Goal: Task Accomplishment & Management: Complete application form

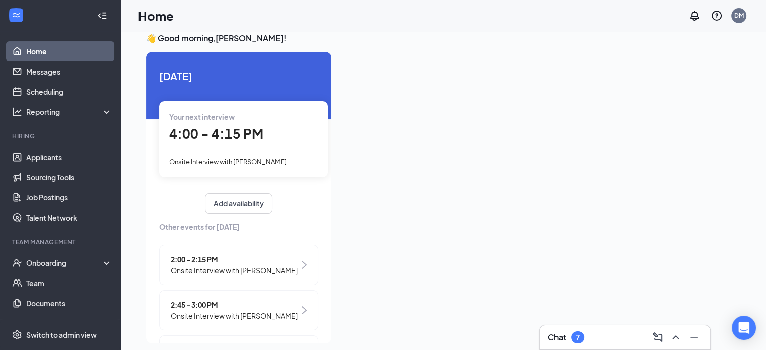
scroll to position [21, 0]
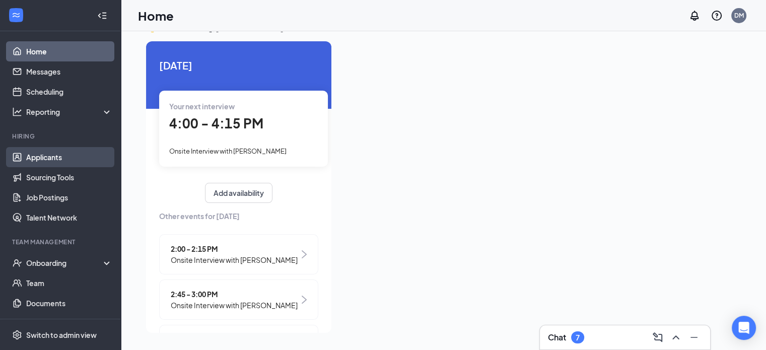
click at [101, 163] on link "Applicants" at bounding box center [69, 157] width 86 height 20
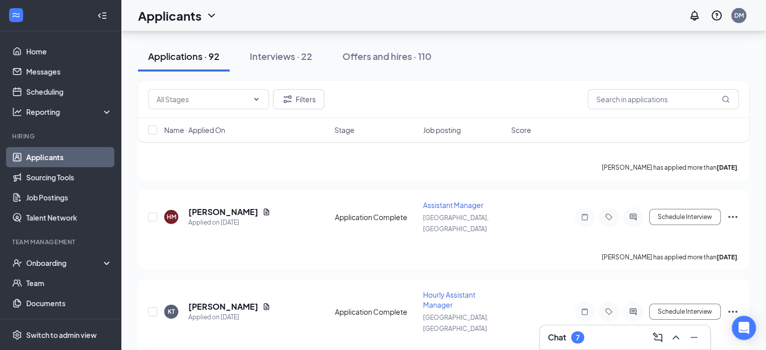
scroll to position [6990, 0]
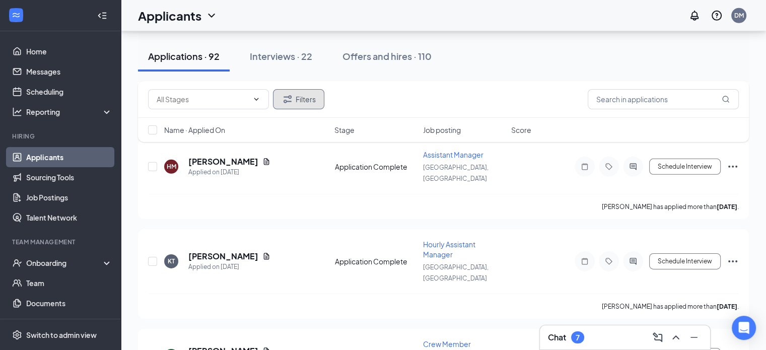
click at [294, 100] on button "Filters" at bounding box center [298, 99] width 51 height 20
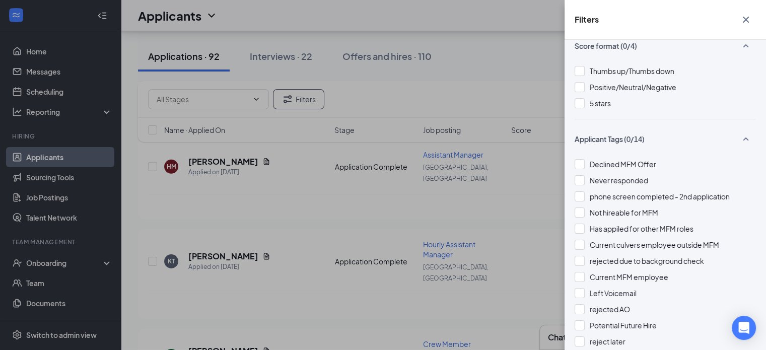
scroll to position [169, 0]
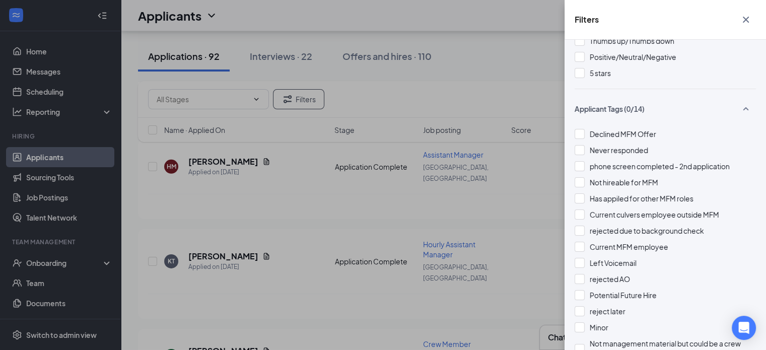
click at [745, 15] on icon "Cross" at bounding box center [746, 20] width 12 height 12
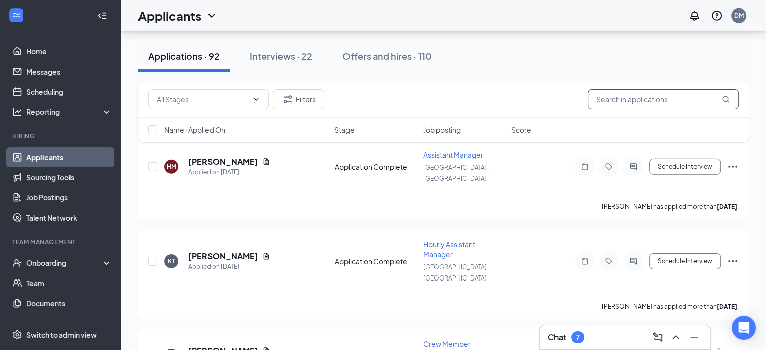
click at [701, 100] on input "text" at bounding box center [663, 99] width 151 height 20
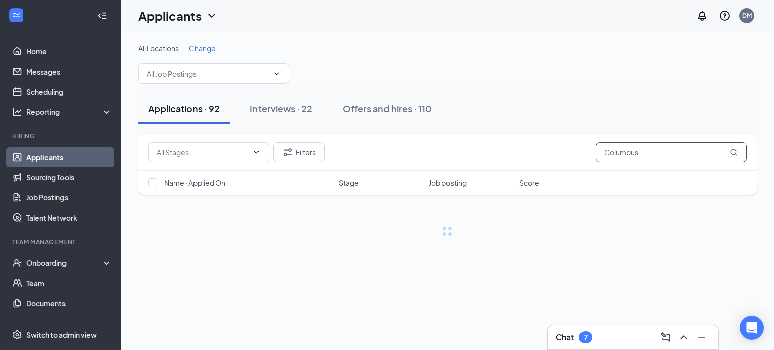
type input "Columbus"
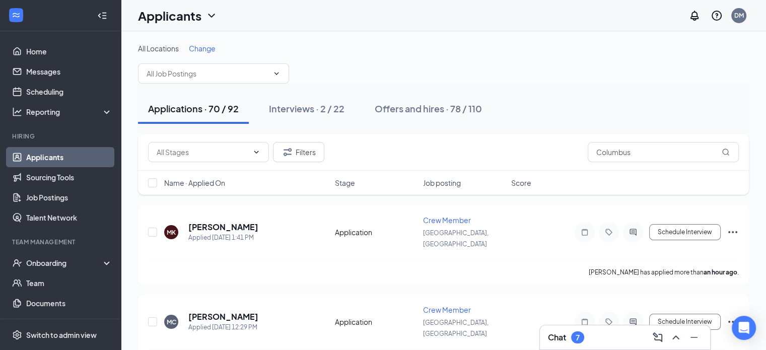
click at [585, 61] on div "All Locations Change" at bounding box center [443, 63] width 611 height 40
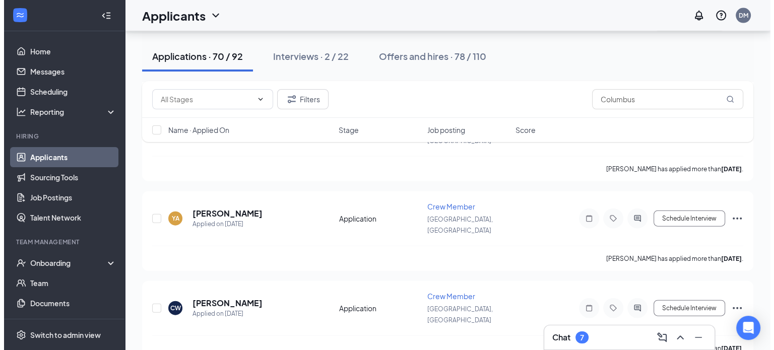
scroll to position [2202, 0]
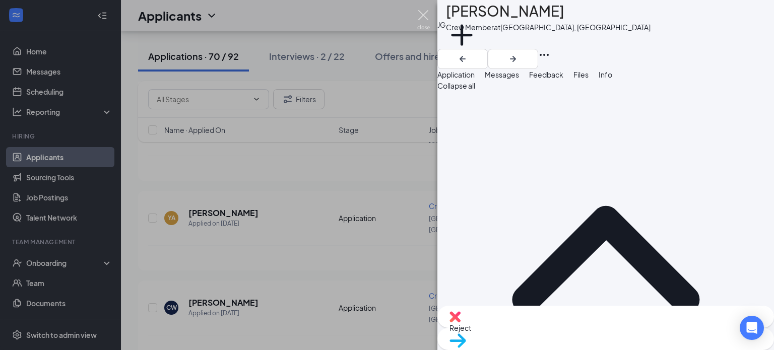
click at [419, 15] on img at bounding box center [423, 20] width 13 height 20
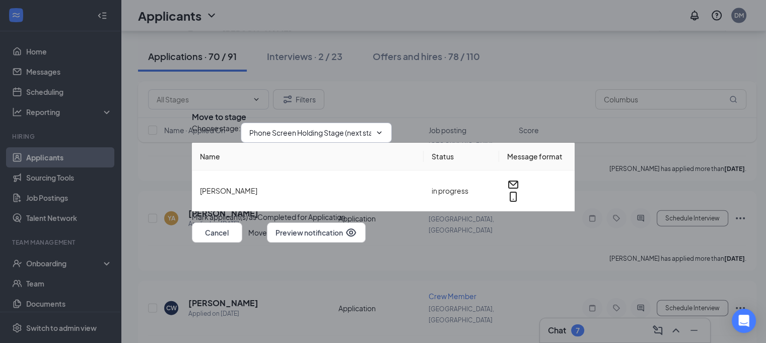
click at [344, 125] on span "Phone Screen Holding Stage (next stage)" at bounding box center [316, 132] width 151 height 20
click at [381, 122] on span "Phone Screen Holding Stage (next stage)" at bounding box center [316, 132] width 151 height 20
click at [383, 128] on icon "ChevronDown" at bounding box center [379, 132] width 8 height 8
click at [389, 122] on span "Phone Screen Holding Stage (next stage)" at bounding box center [316, 132] width 151 height 20
click at [344, 127] on input "Phone Screen Holding Stage (next stage)" at bounding box center [310, 132] width 122 height 11
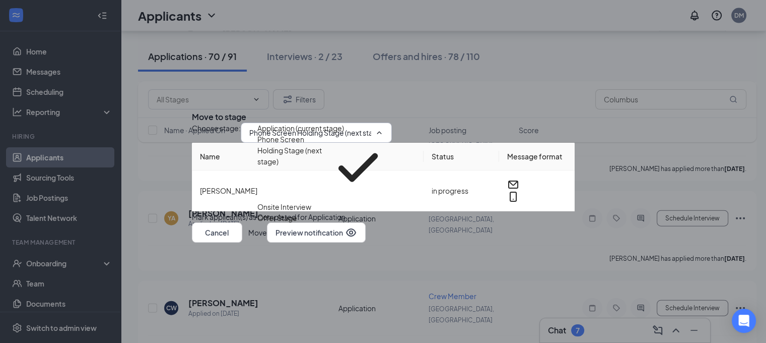
click at [311, 201] on div "Onsite Interview" at bounding box center [284, 206] width 54 height 11
type input "Onsite Interview"
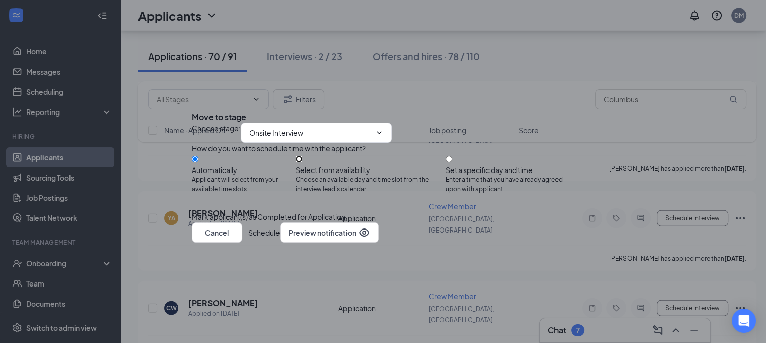
click at [302, 156] on input "Select from availability Choose an available day and time slot from the intervi…" at bounding box center [299, 159] width 7 height 7
radio input "true"
radio input "false"
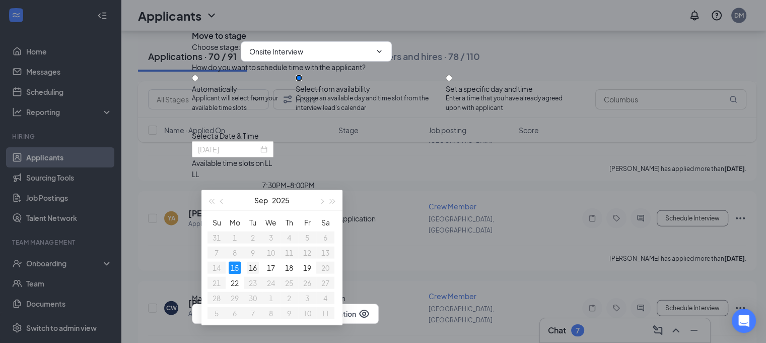
click at [254, 265] on div "16" at bounding box center [253, 267] width 12 height 12
click at [389, 141] on div "Select a Date & Time" at bounding box center [383, 135] width 383 height 11
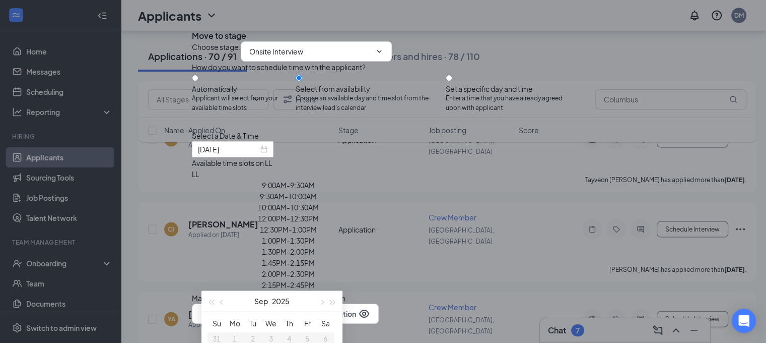
click at [385, 213] on div "10:00AM - 10:30AM" at bounding box center [288, 206] width 193 height 11
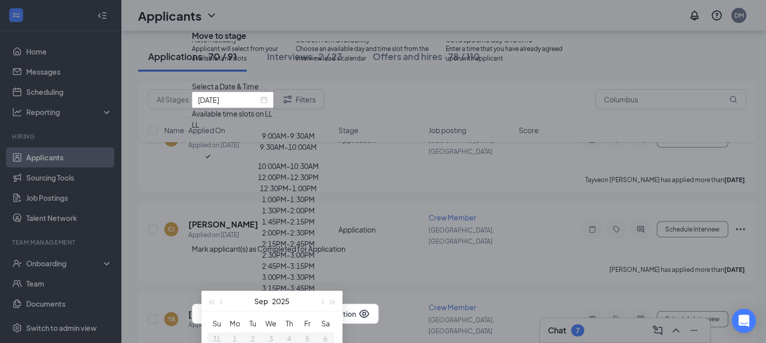
scroll to position [2202, 0]
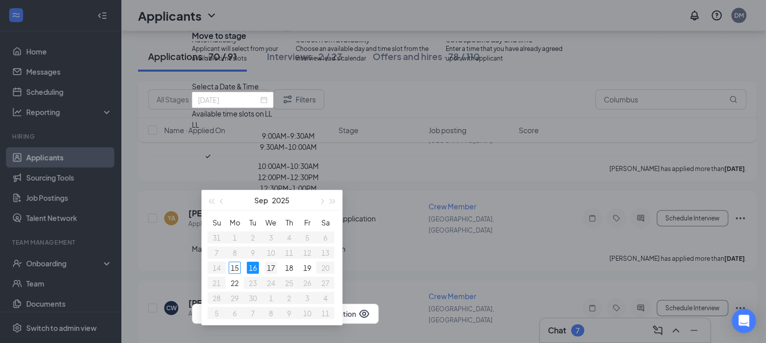
click at [271, 267] on div "17" at bounding box center [271, 267] width 12 height 12
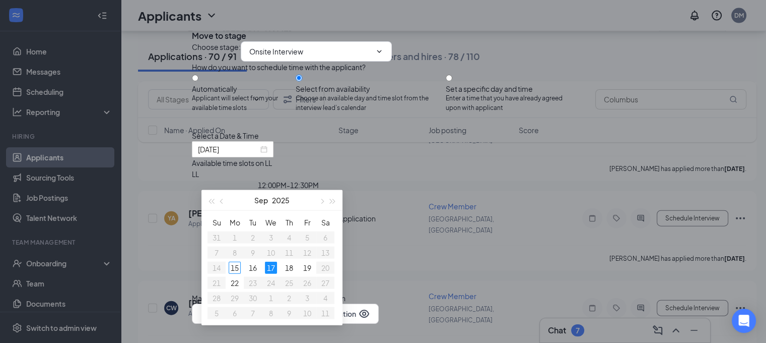
scroll to position [50, 0]
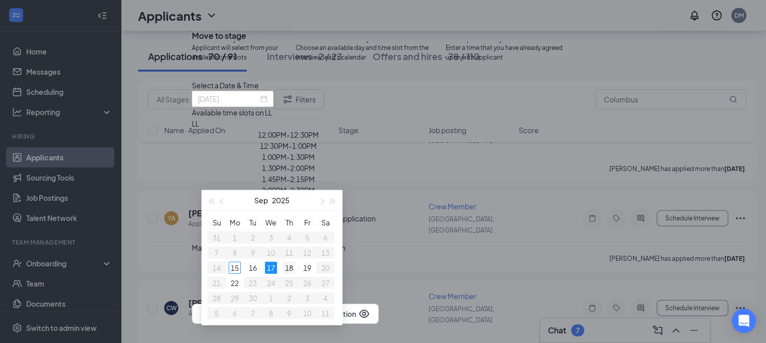
click at [291, 263] on div "18" at bounding box center [289, 267] width 12 height 12
type input "[DATE]"
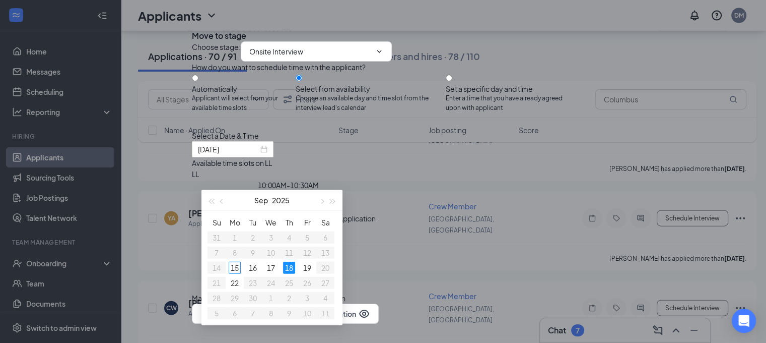
scroll to position [101, 0]
click at [385, 301] on div "3:00PM - 3:30PM" at bounding box center [288, 306] width 193 height 11
click at [280, 303] on button "Schedule" at bounding box center [264, 313] width 32 height 20
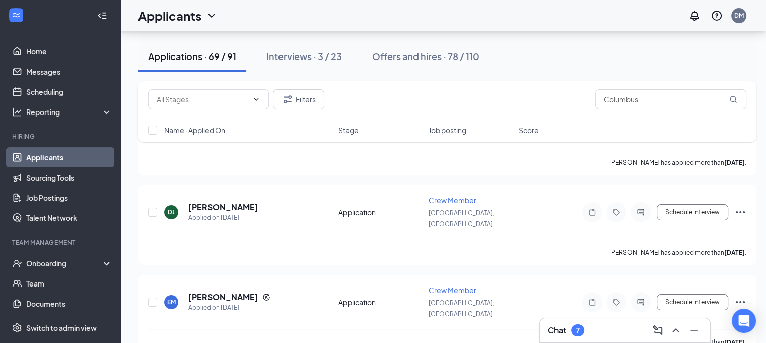
scroll to position [3796, 0]
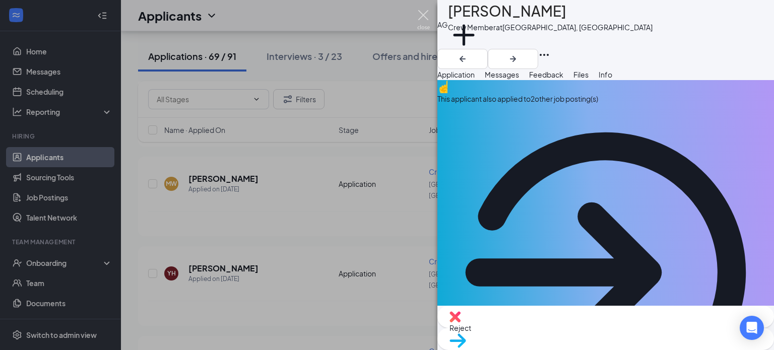
click at [423, 16] on img at bounding box center [423, 20] width 13 height 20
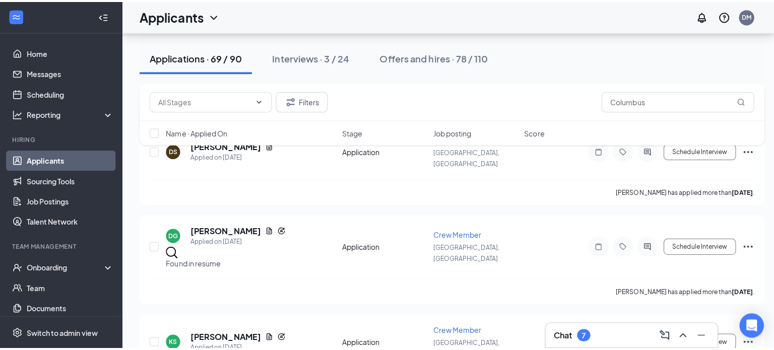
scroll to position [3343, 0]
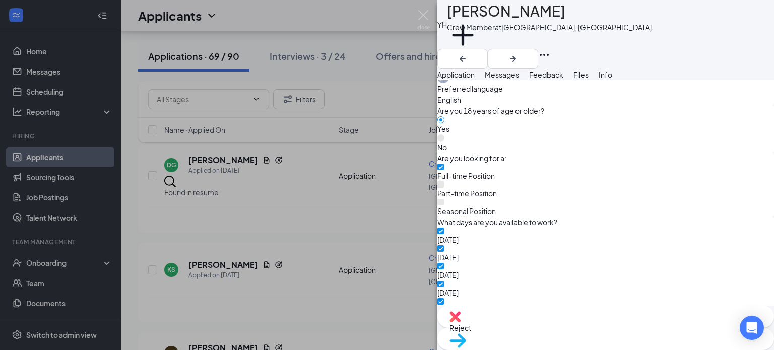
scroll to position [504, 0]
click at [568, 324] on div "Reject" at bounding box center [605, 317] width 336 height 22
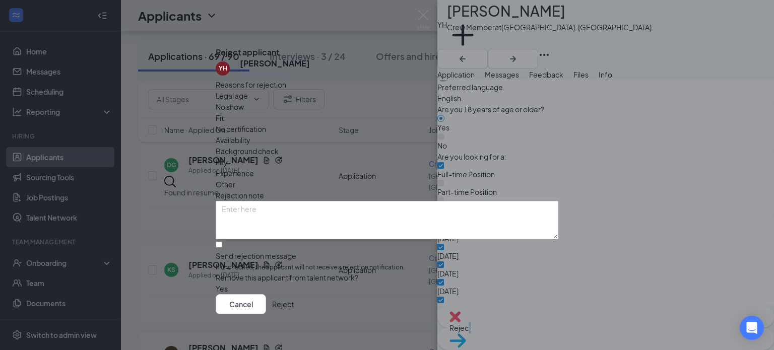
click at [294, 300] on button "Reject" at bounding box center [283, 304] width 22 height 20
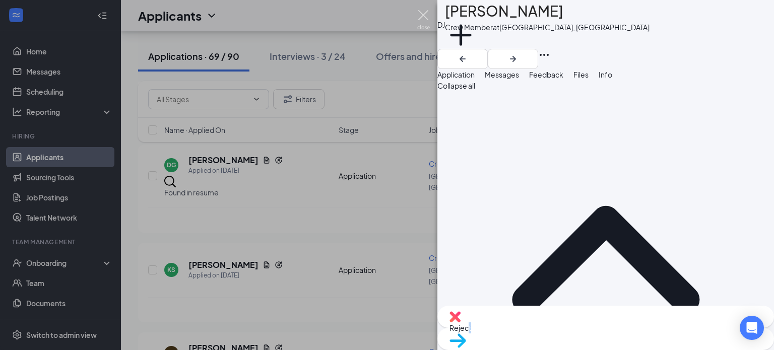
click at [424, 12] on img at bounding box center [423, 20] width 13 height 20
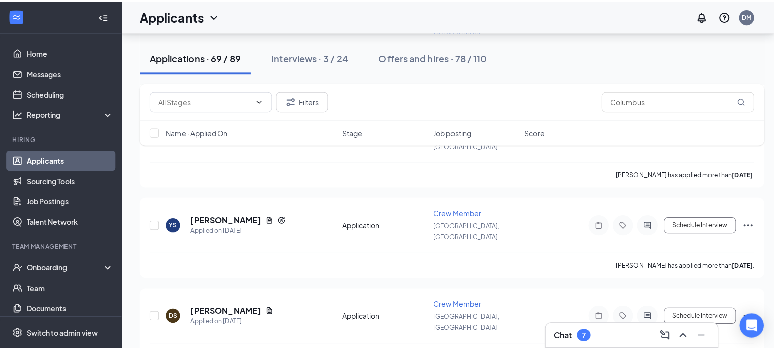
scroll to position [3091, 0]
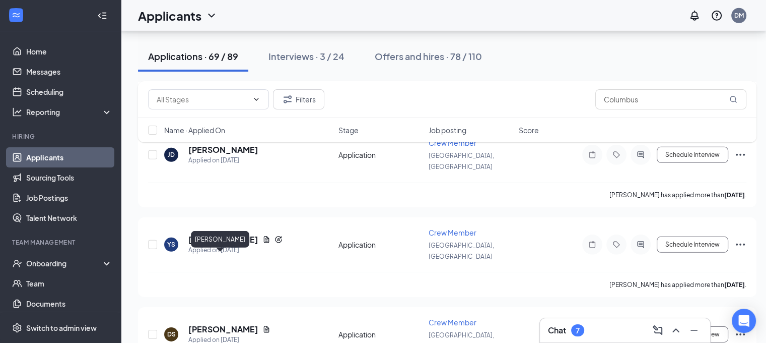
click at [218, 241] on div "[PERSON_NAME]" at bounding box center [220, 239] width 58 height 17
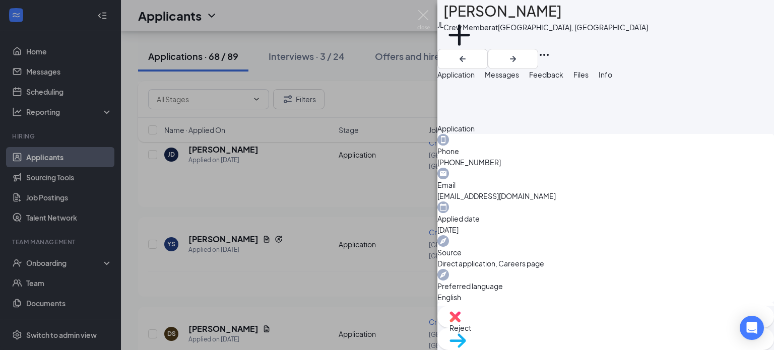
scroll to position [353, 0]
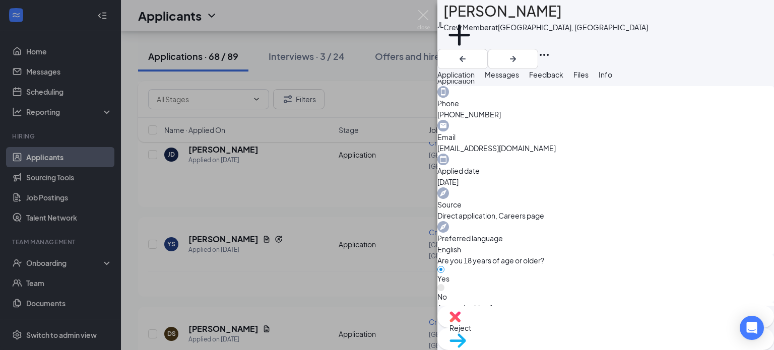
drag, startPoint x: 465, startPoint y: 237, endPoint x: 508, endPoint y: 245, distance: 43.1
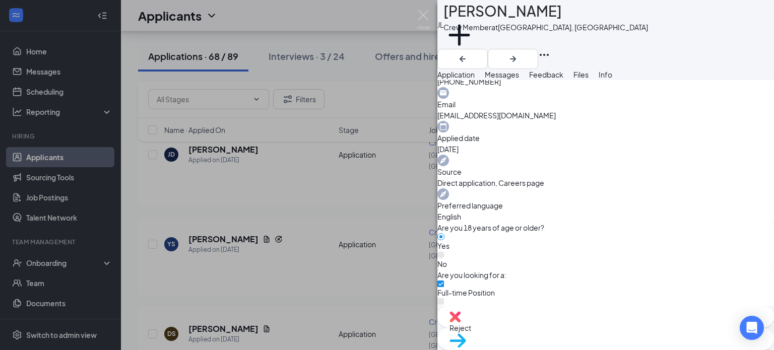
scroll to position [403, 0]
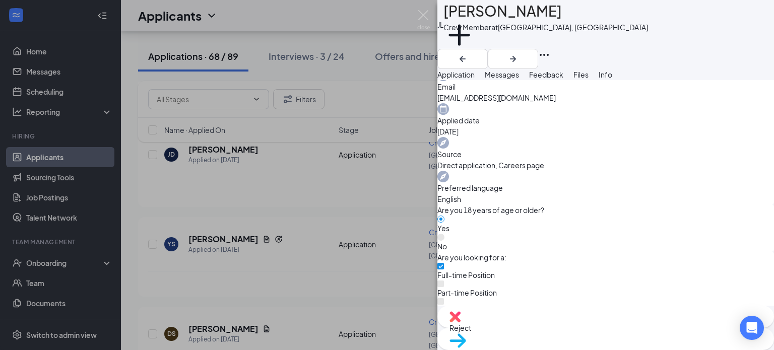
drag, startPoint x: 467, startPoint y: 248, endPoint x: 503, endPoint y: 249, distance: 35.3
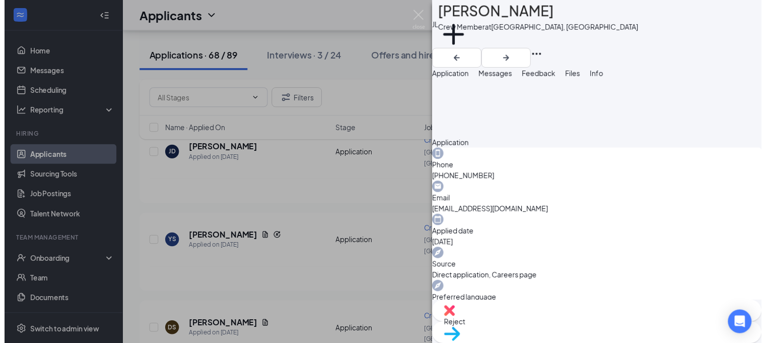
scroll to position [0, 0]
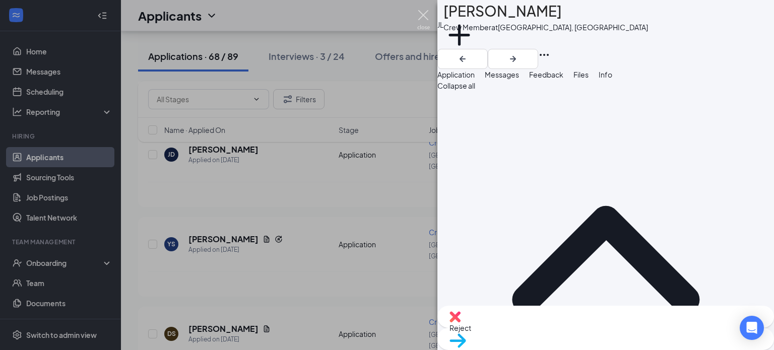
click at [423, 15] on img at bounding box center [423, 20] width 13 height 20
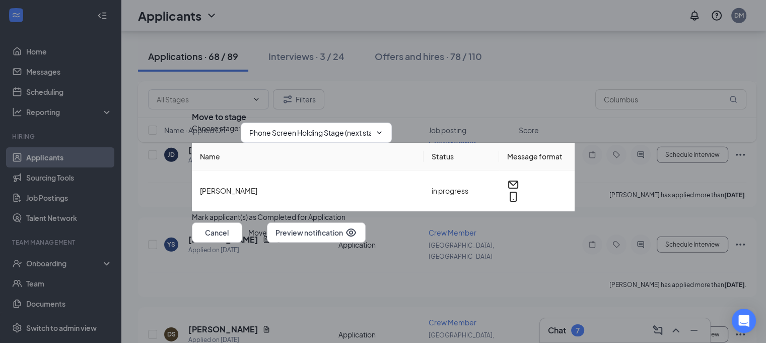
click at [322, 122] on div "Choose stage : Phone Screen Holding Stage (next stage)" at bounding box center [383, 132] width 383 height 20
click at [367, 127] on input "Phone Screen Holding Stage (next stage)" at bounding box center [310, 132] width 122 height 11
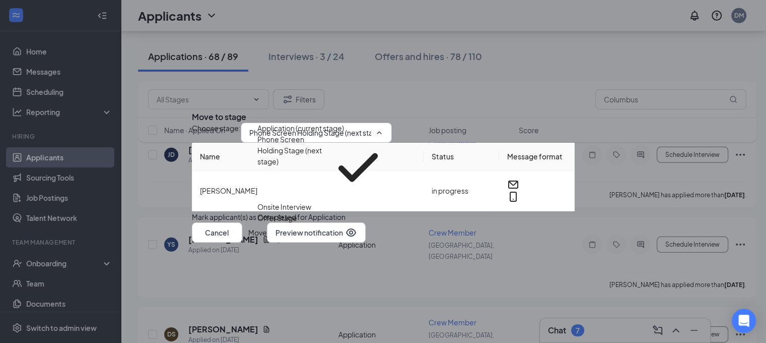
click at [331, 201] on div "Onsite Interview" at bounding box center [324, 206] width 134 height 11
type input "Onsite Interview"
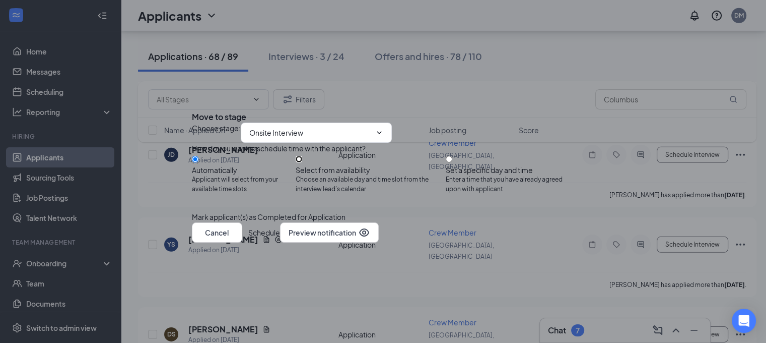
click at [302, 160] on input "Select from availability Choose an available day and time slot from the intervi…" at bounding box center [299, 159] width 7 height 7
radio input "true"
radio input "false"
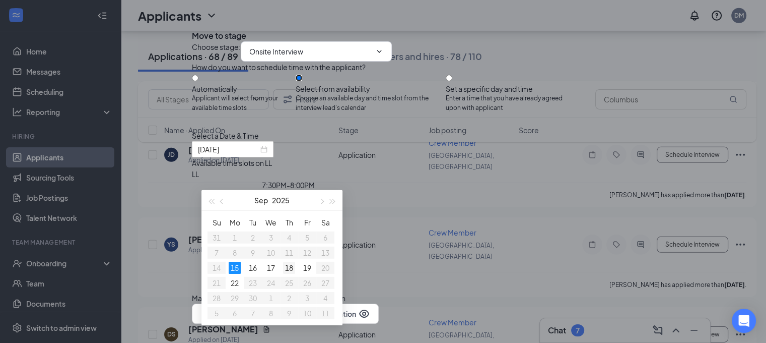
type input "[DATE]"
click at [288, 267] on div "18" at bounding box center [289, 267] width 12 height 12
click at [385, 190] on div "10:00AM - 10:30AM" at bounding box center [288, 184] width 193 height 11
click at [280, 303] on button "Schedule" at bounding box center [264, 313] width 32 height 20
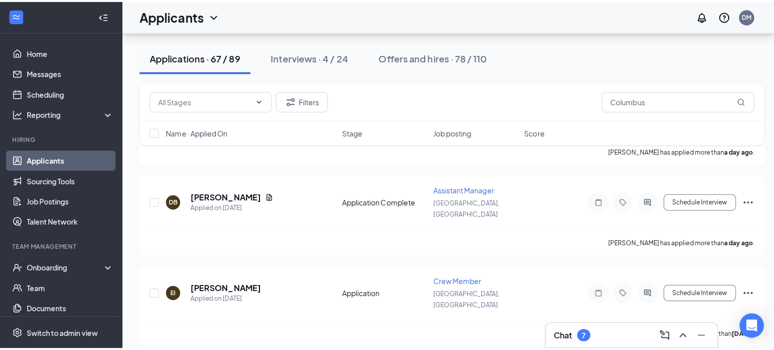
scroll to position [824, 0]
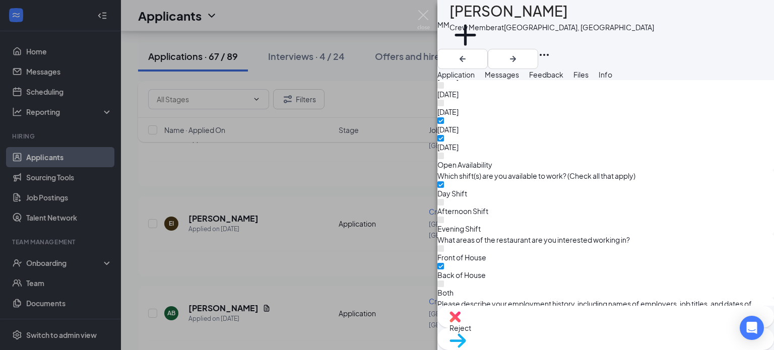
scroll to position [756, 0]
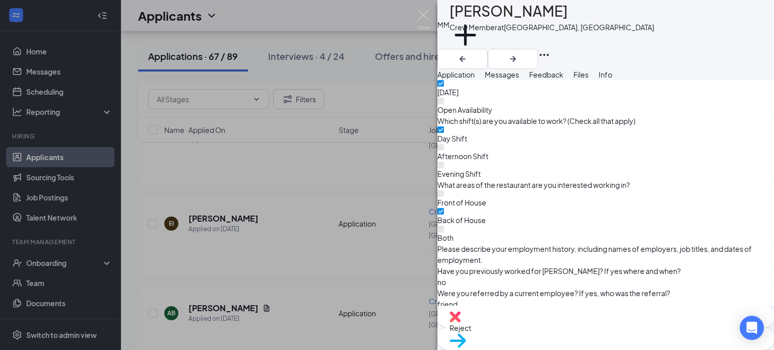
click at [654, 337] on div "Move to stage" at bounding box center [605, 339] width 336 height 22
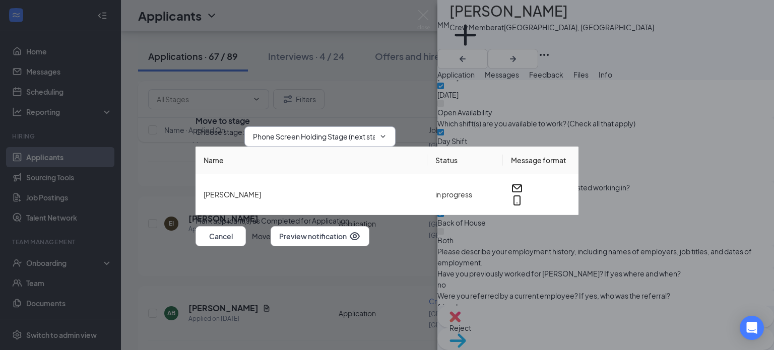
click at [351, 131] on input "Phone Screen Holding Stage (next stage)" at bounding box center [314, 136] width 122 height 11
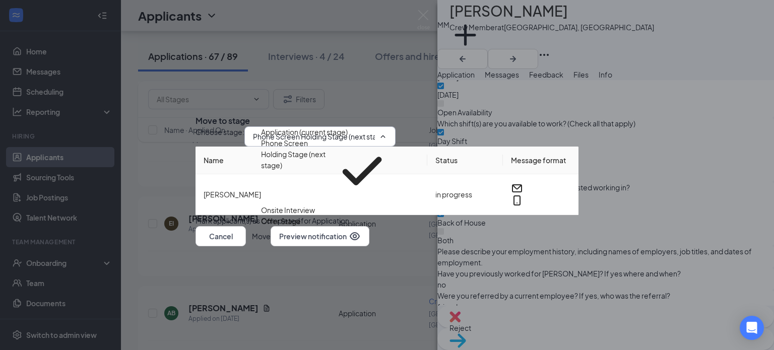
click at [349, 205] on div "Onsite Interview" at bounding box center [328, 210] width 134 height 11
type input "Onsite Interview"
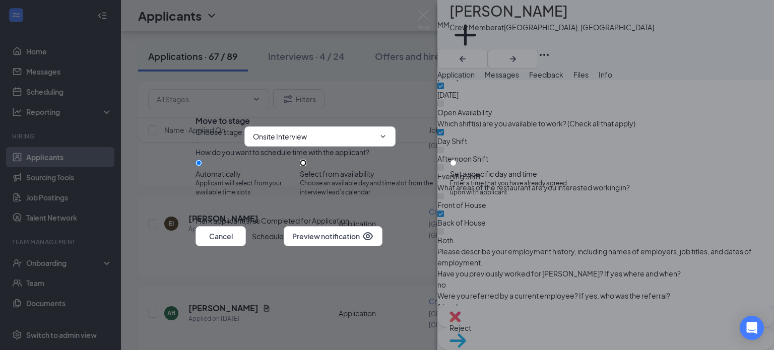
click at [306, 164] on input "Select from availability Choose an available day and time slot from the intervi…" at bounding box center [303, 163] width 7 height 7
radio input "true"
radio input "false"
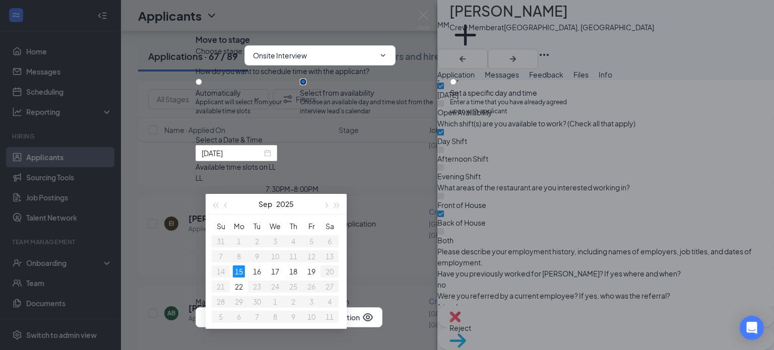
scroll to position [50, 0]
type input "[DATE]"
click at [296, 270] on div "18" at bounding box center [293, 271] width 12 height 12
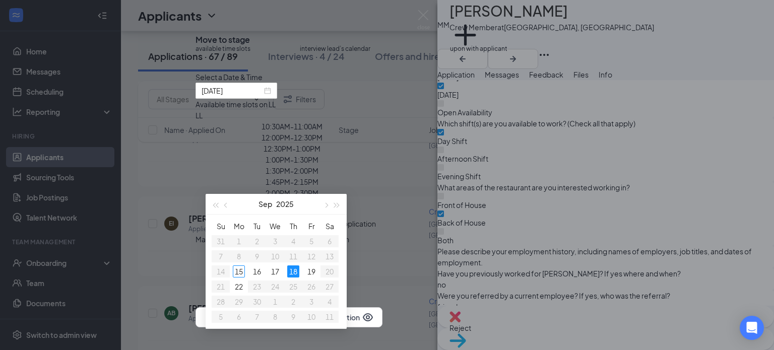
scroll to position [100, 0]
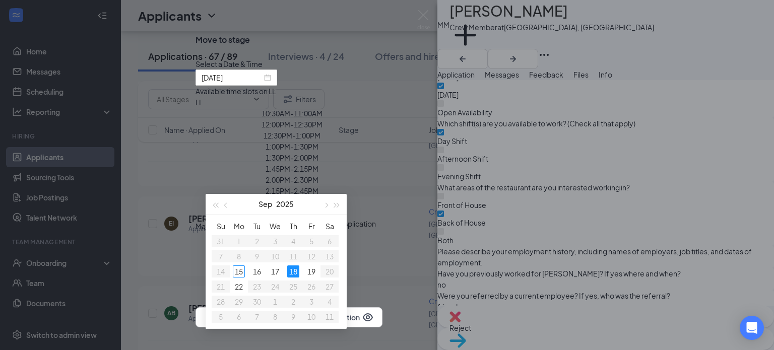
click at [388, 233] on div "4:00PM - 4:30PM" at bounding box center [291, 235] width 193 height 11
click at [284, 307] on button "Schedule" at bounding box center [268, 317] width 32 height 20
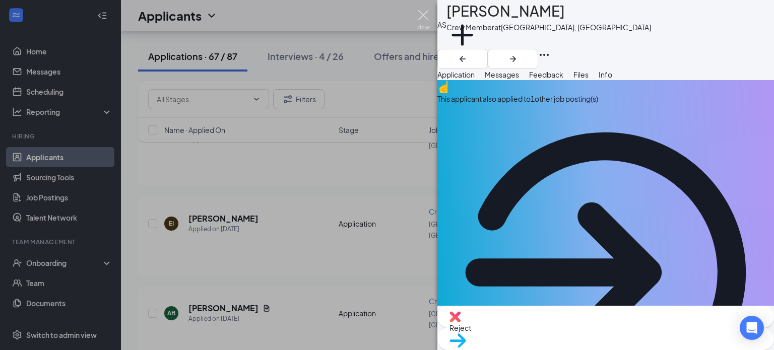
click at [429, 13] on img at bounding box center [423, 20] width 13 height 20
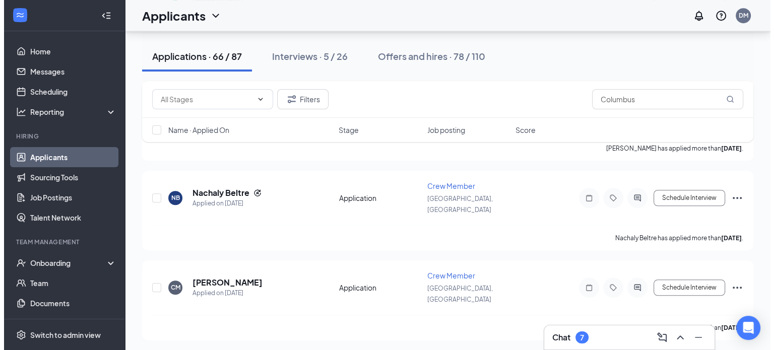
scroll to position [4622, 0]
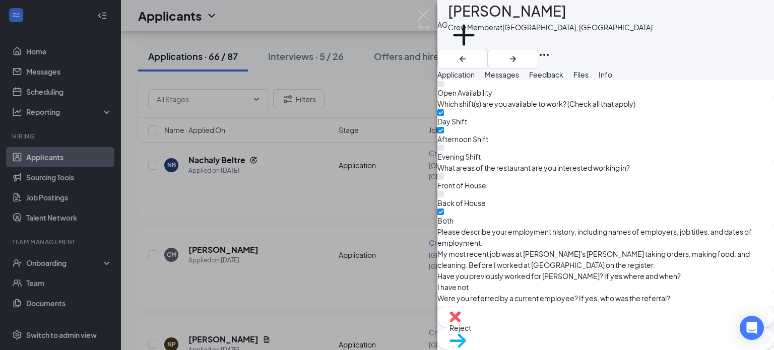
scroll to position [779, 0]
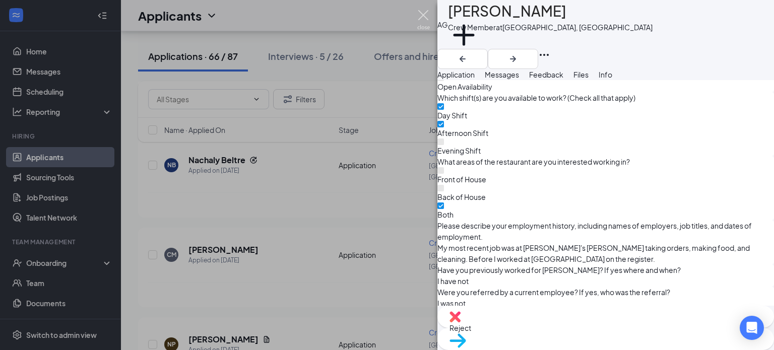
click at [420, 12] on img at bounding box center [423, 20] width 13 height 20
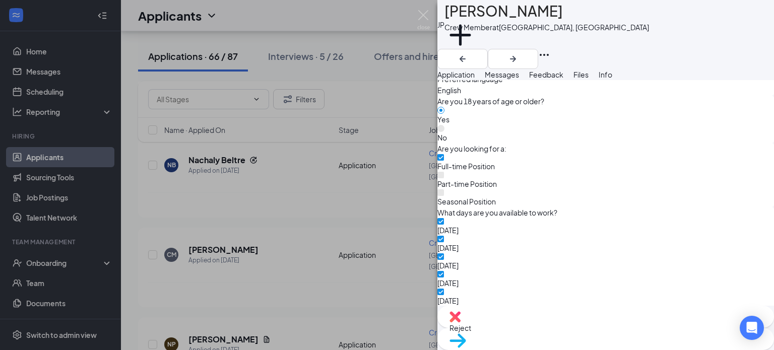
scroll to position [562, 0]
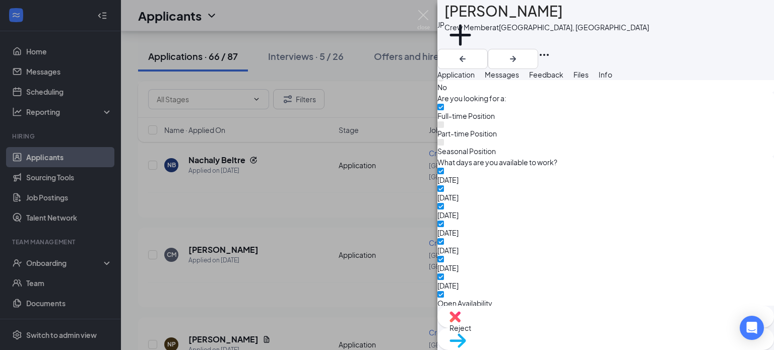
click at [551, 326] on span "Reject" at bounding box center [605, 327] width 312 height 11
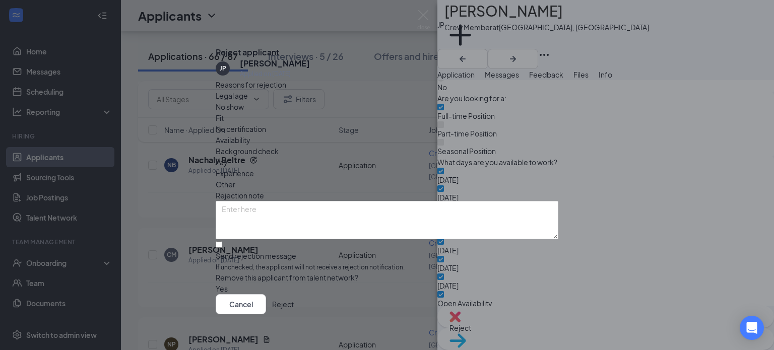
click at [294, 306] on button "Reject" at bounding box center [283, 304] width 22 height 20
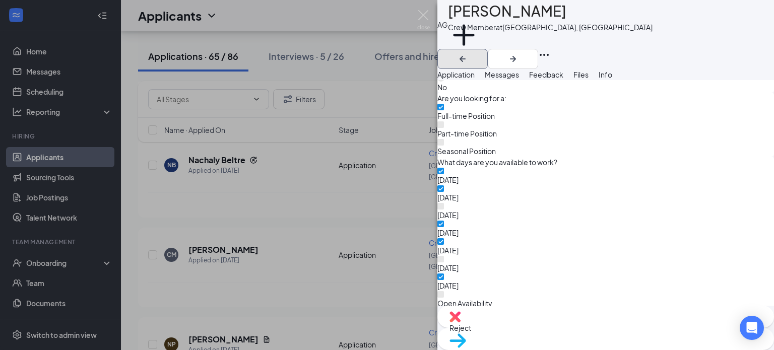
click at [468, 53] on icon "ArrowLeftNew" at bounding box center [462, 59] width 12 height 12
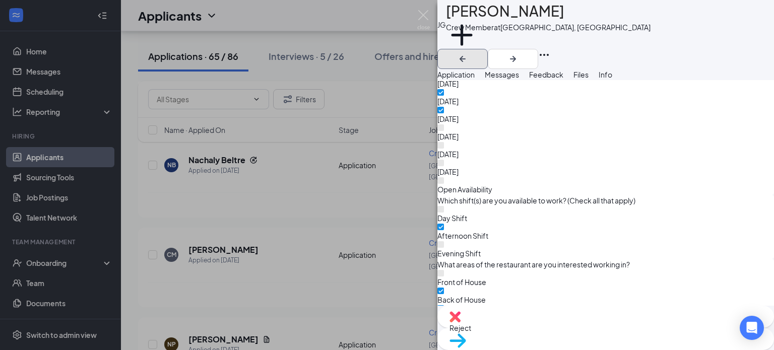
scroll to position [702, 0]
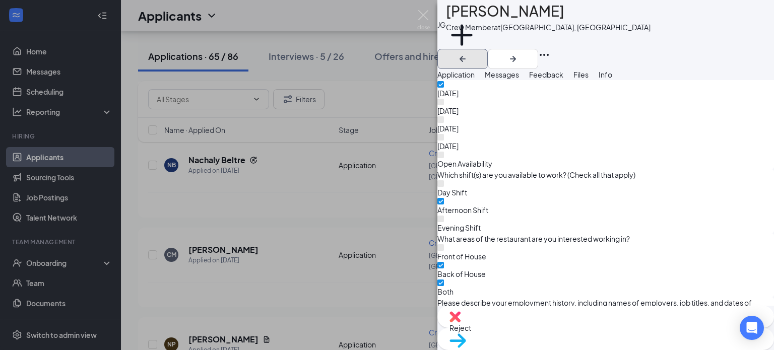
click at [468, 53] on icon "ArrowLeftNew" at bounding box center [462, 59] width 12 height 12
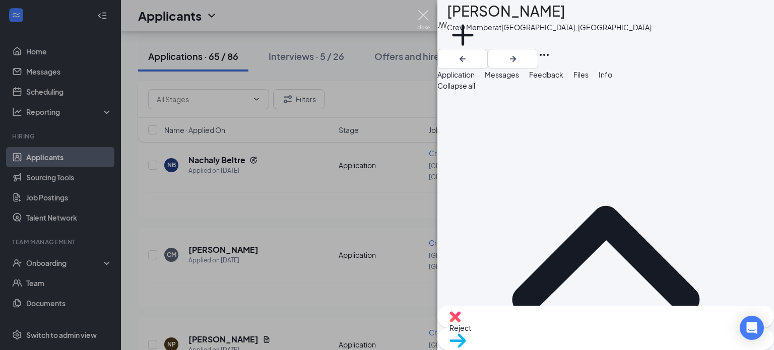
drag, startPoint x: 424, startPoint y: 12, endPoint x: 357, endPoint y: 184, distance: 184.8
click at [424, 12] on img at bounding box center [423, 20] width 13 height 20
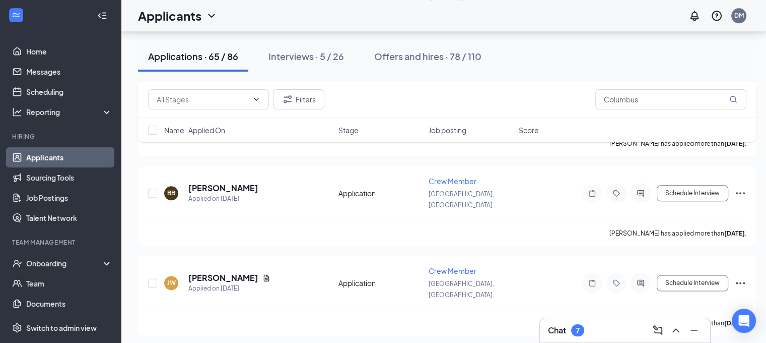
scroll to position [5043, 0]
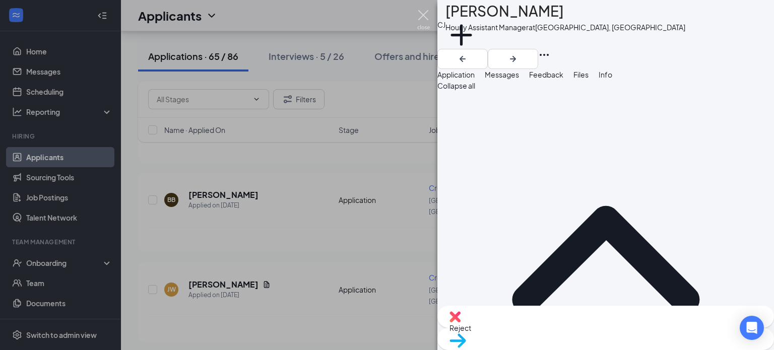
click at [422, 16] on img at bounding box center [423, 20] width 13 height 20
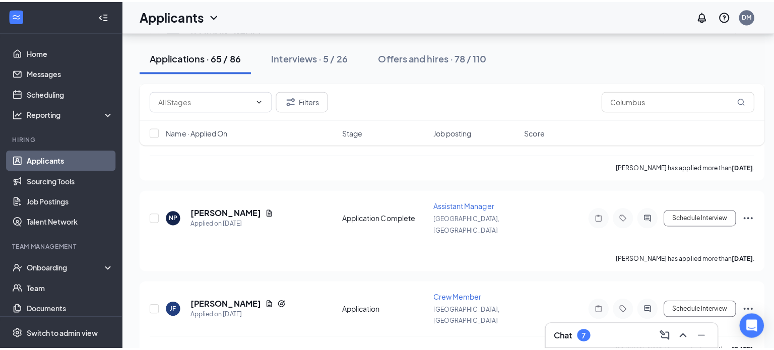
scroll to position [4841, 0]
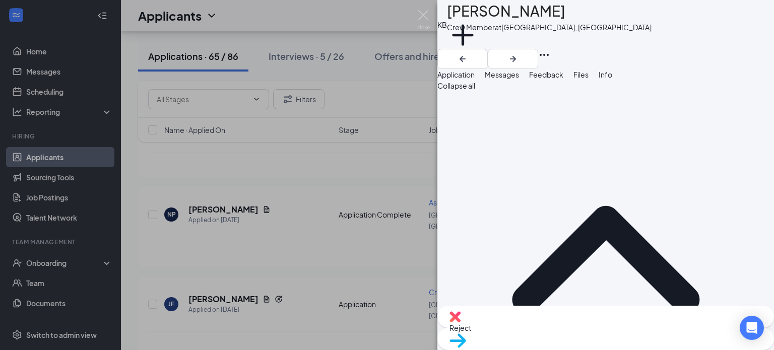
click at [550, 331] on span "Reject" at bounding box center [605, 327] width 312 height 11
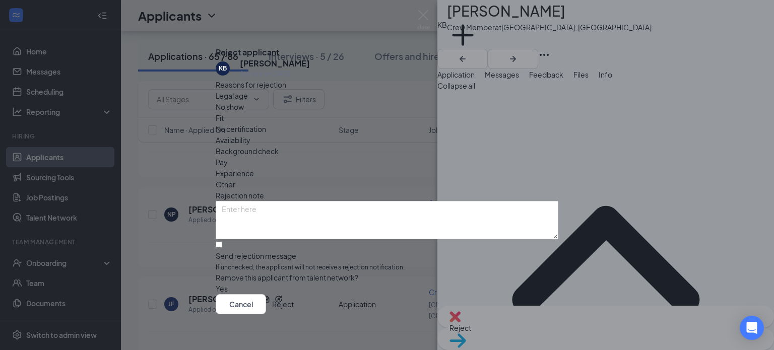
click at [294, 295] on button "Reject" at bounding box center [283, 304] width 22 height 20
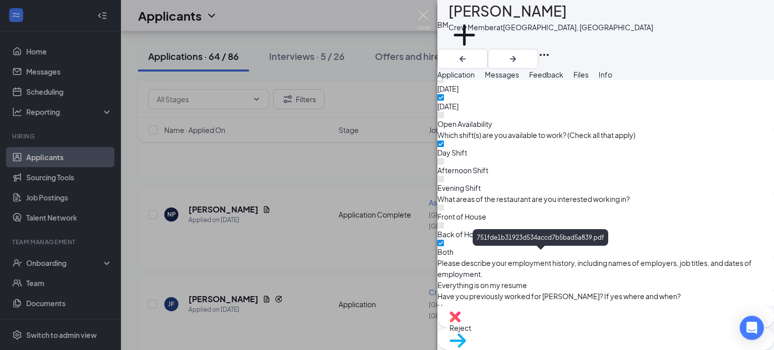
scroll to position [717, 0]
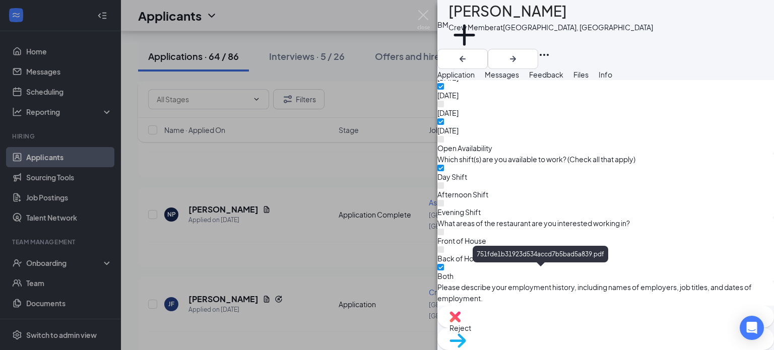
click at [423, 13] on img at bounding box center [423, 20] width 13 height 20
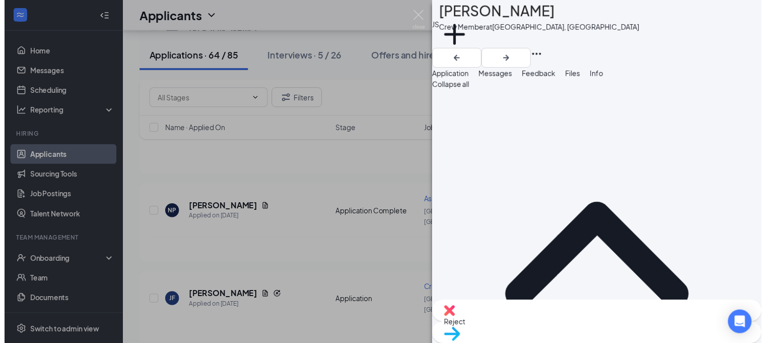
scroll to position [50, 0]
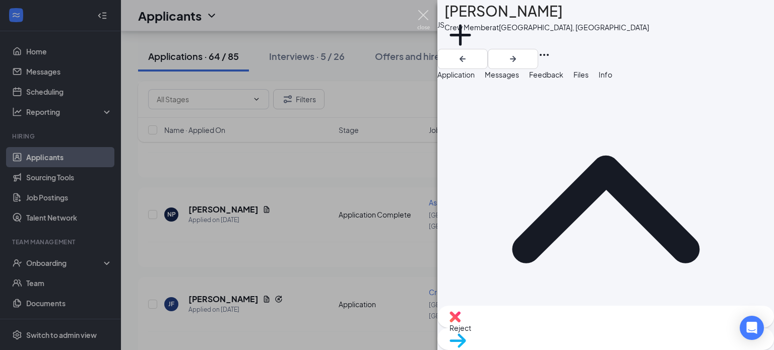
click at [419, 13] on img at bounding box center [423, 20] width 13 height 20
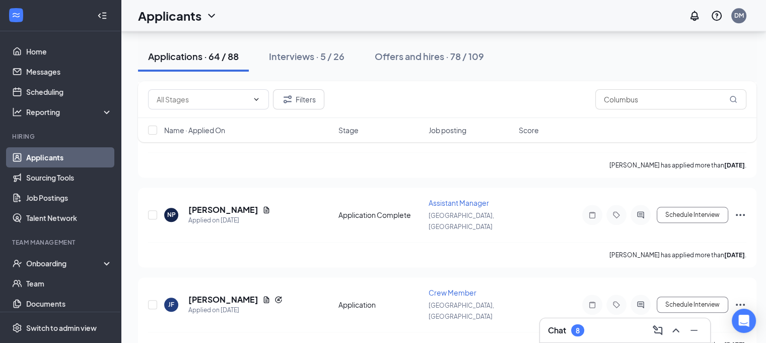
scroll to position [4965, 0]
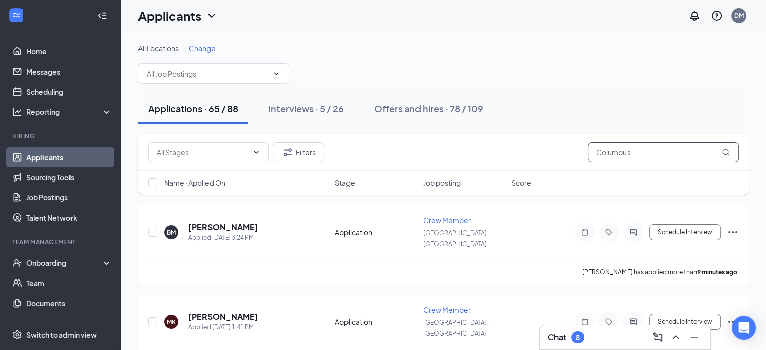
drag, startPoint x: 637, startPoint y: 158, endPoint x: 507, endPoint y: 174, distance: 130.5
click at [507, 174] on div "Filters Columbus Name · Applied On Stage Job posting Score" at bounding box center [443, 164] width 611 height 61
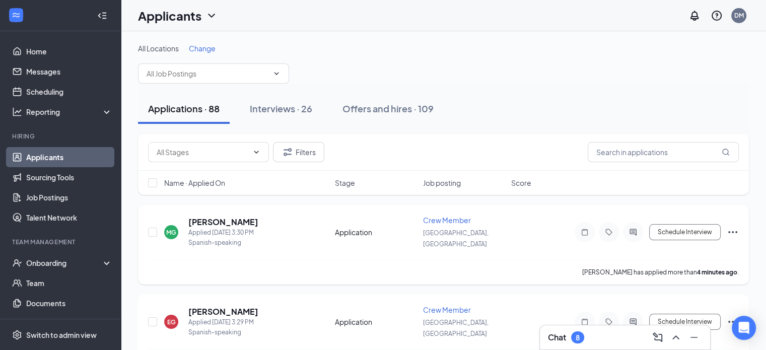
click at [737, 229] on icon "Ellipses" at bounding box center [733, 232] width 12 height 12
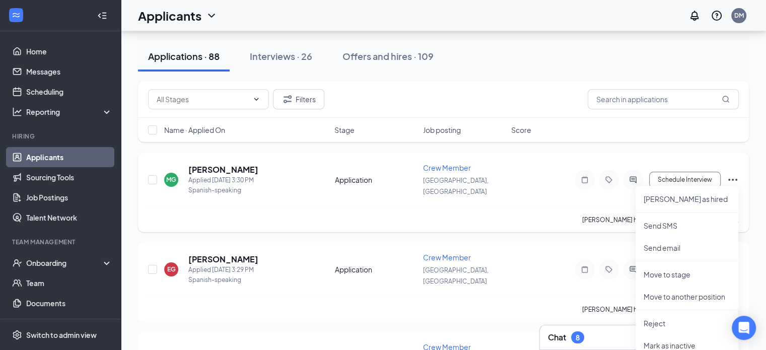
scroll to position [50, 0]
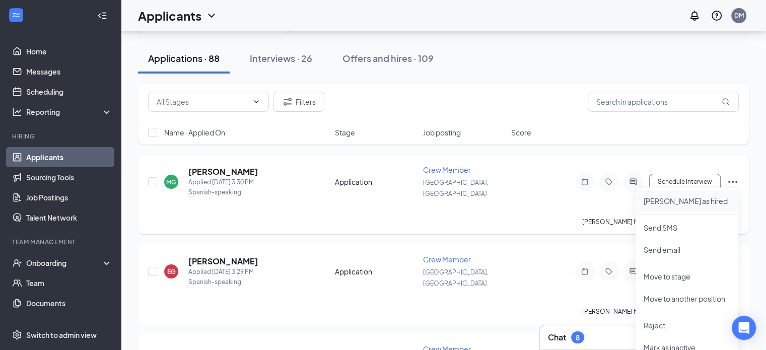
click at [671, 203] on p "Mark as hired" at bounding box center [687, 201] width 87 height 10
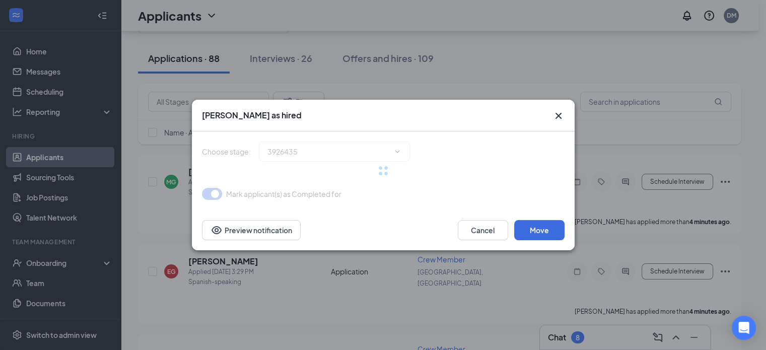
type input "Hiring Complete (final stage)"
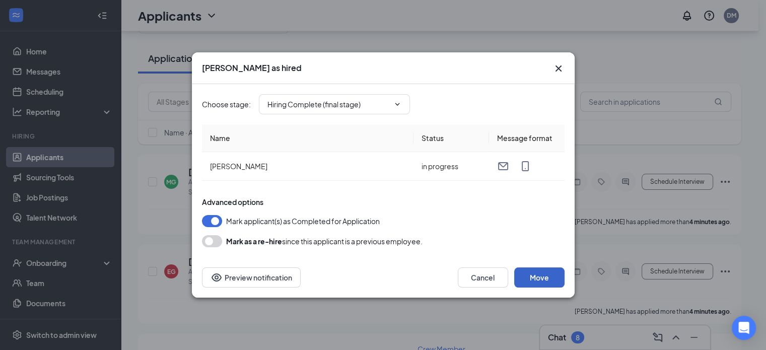
click at [535, 276] on button "Move" at bounding box center [539, 277] width 50 height 20
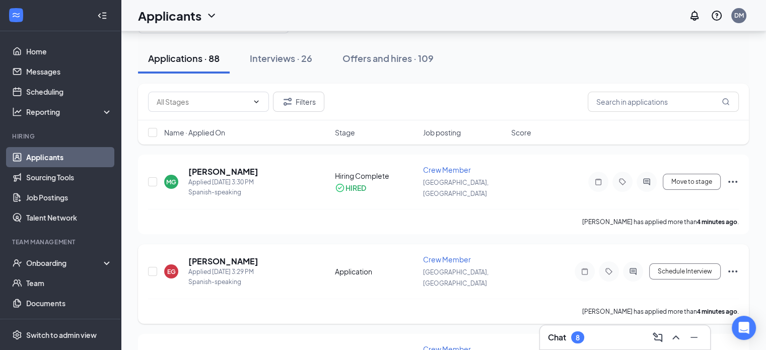
click at [731, 266] on icon "Ellipses" at bounding box center [733, 271] width 12 height 12
click at [681, 288] on p "Mark as hired" at bounding box center [687, 288] width 87 height 10
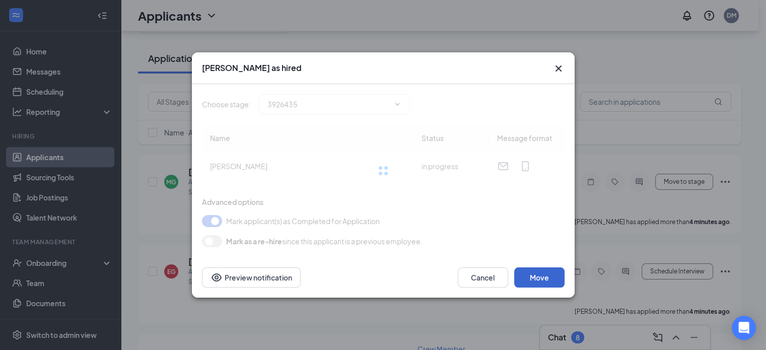
type input "Hiring Complete (final stage)"
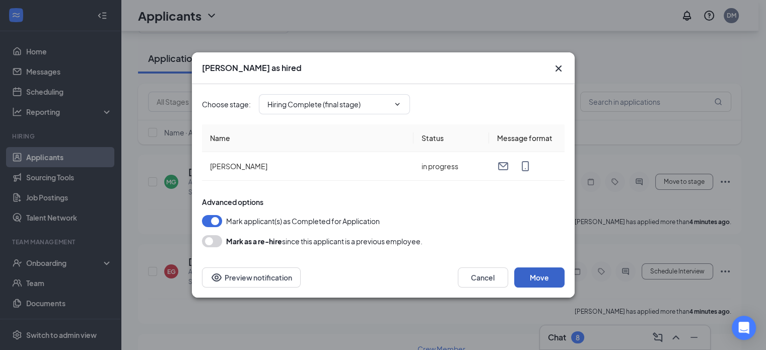
click at [536, 275] on button "Move" at bounding box center [539, 277] width 50 height 20
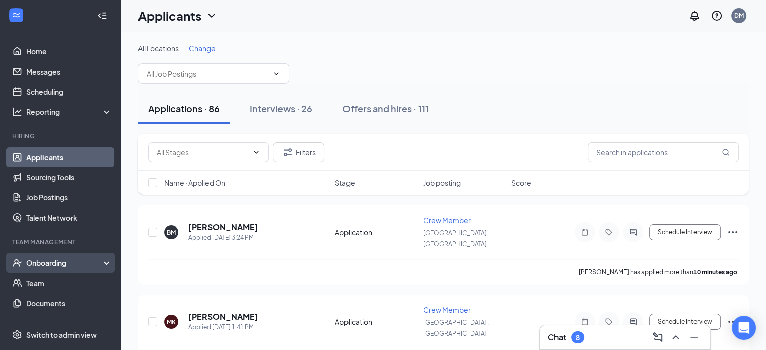
click at [64, 261] on div "Onboarding" at bounding box center [65, 263] width 78 height 10
click at [69, 284] on link "Overview" at bounding box center [69, 283] width 86 height 20
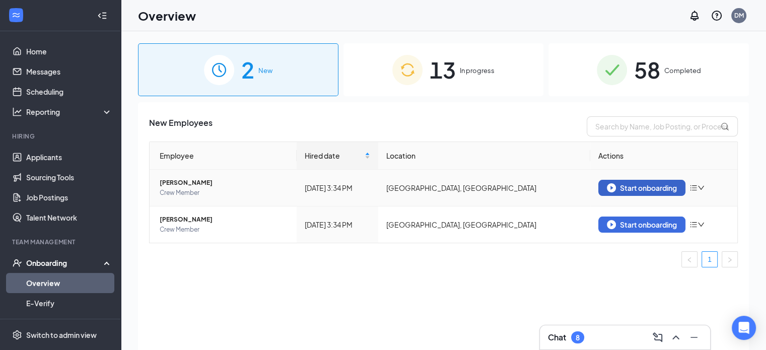
click at [653, 187] on div "Start onboarding" at bounding box center [642, 187] width 70 height 9
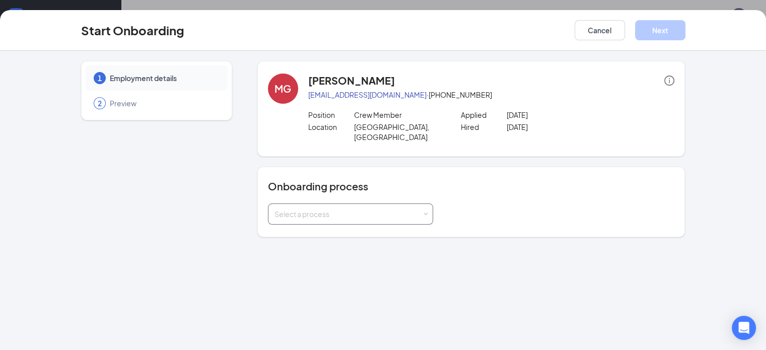
click at [403, 204] on div "Select a process" at bounding box center [350, 214] width 165 height 21
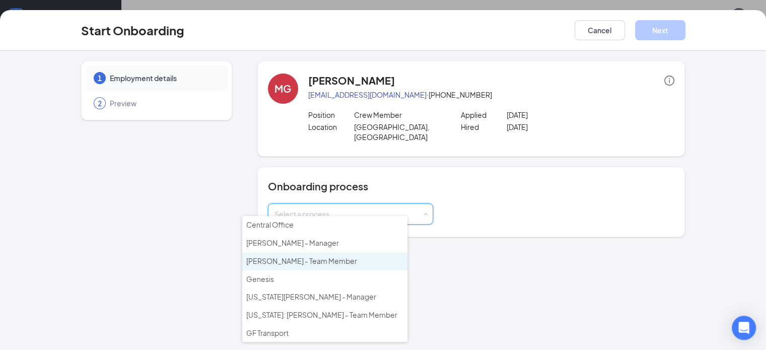
click at [324, 261] on span "Culver's - Team Member" at bounding box center [301, 260] width 111 height 9
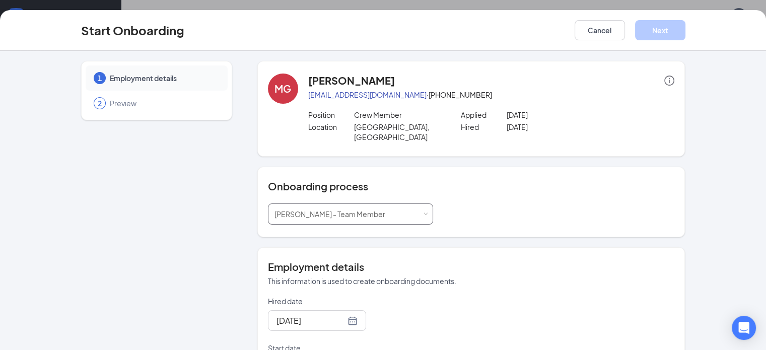
scroll to position [87, 0]
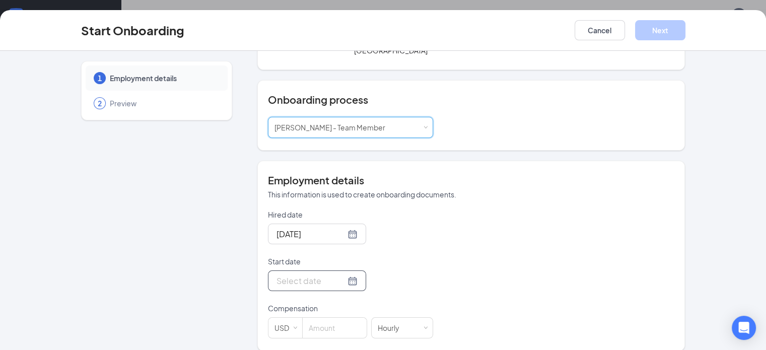
click at [318, 275] on div at bounding box center [317, 281] width 81 height 13
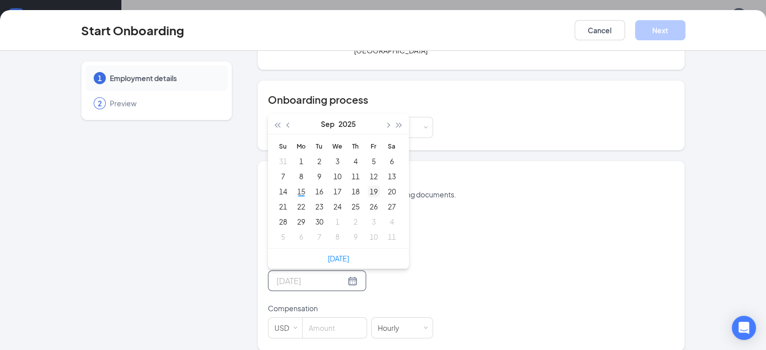
type input "[DATE]"
click at [368, 185] on div "19" at bounding box center [374, 191] width 12 height 12
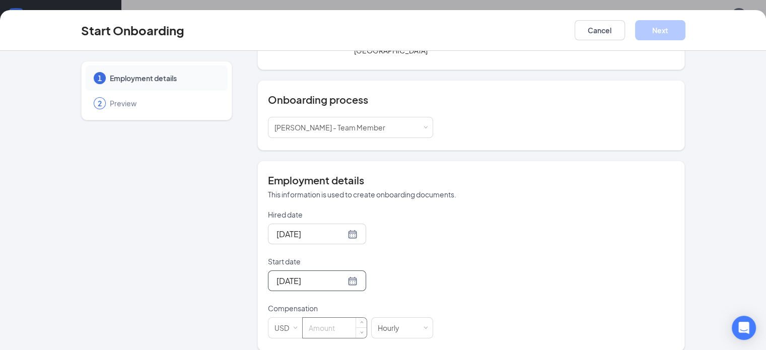
click at [303, 318] on input at bounding box center [335, 328] width 64 height 20
type input "15"
click at [686, 26] on button "Next" at bounding box center [660, 30] width 50 height 20
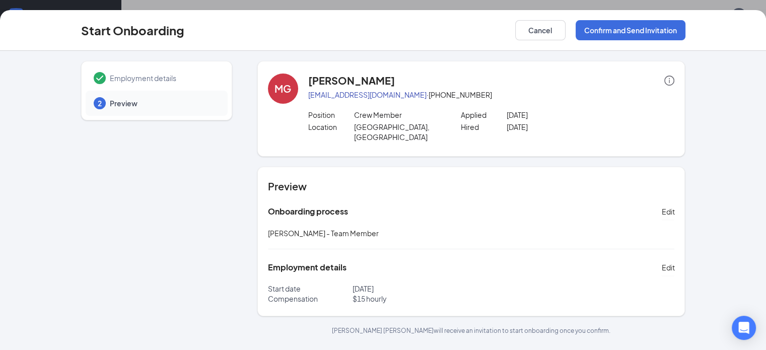
scroll to position [45, 0]
click at [663, 32] on button "Confirm and Send Invitation" at bounding box center [631, 30] width 110 height 20
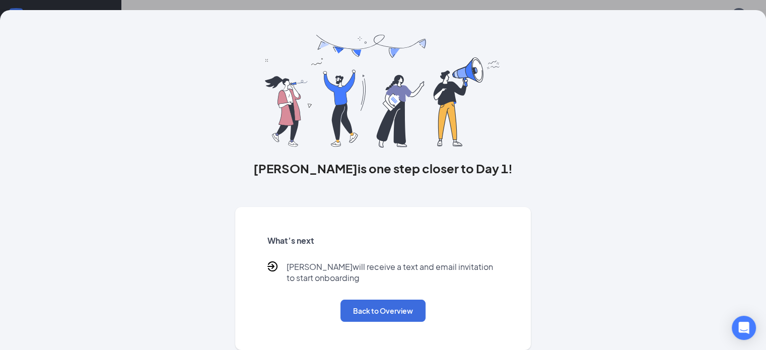
scroll to position [0, 0]
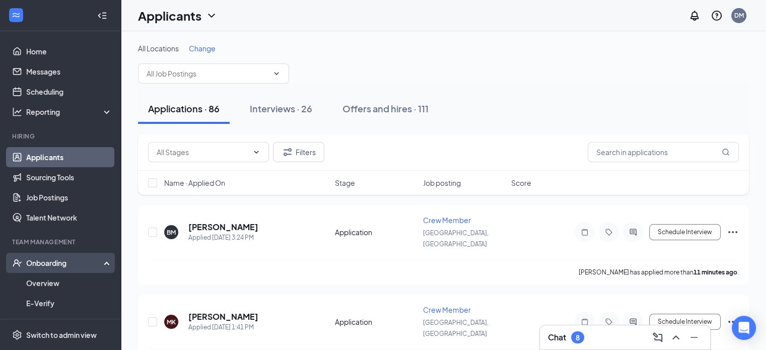
click at [40, 265] on div "Onboarding" at bounding box center [65, 263] width 78 height 10
click at [57, 263] on div "Onboarding" at bounding box center [65, 263] width 78 height 10
click at [53, 282] on link "Overview" at bounding box center [69, 283] width 86 height 20
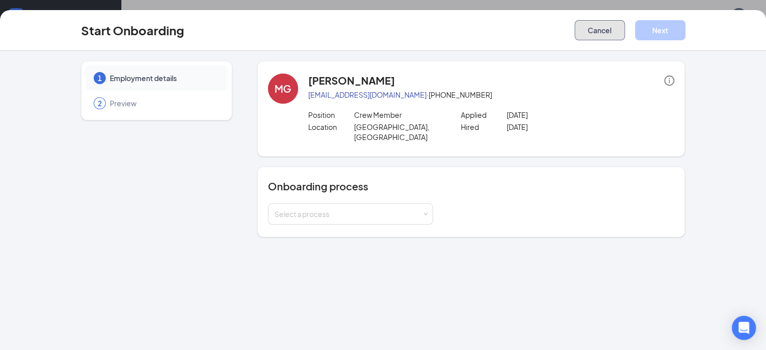
click at [625, 32] on button "Cancel" at bounding box center [600, 30] width 50 height 20
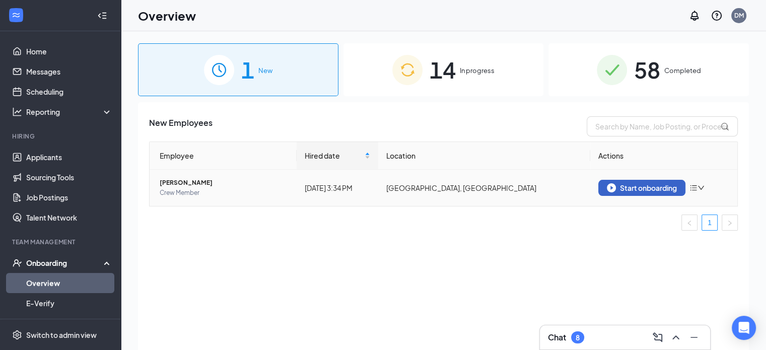
click at [627, 190] on div "Start onboarding" at bounding box center [642, 187] width 70 height 9
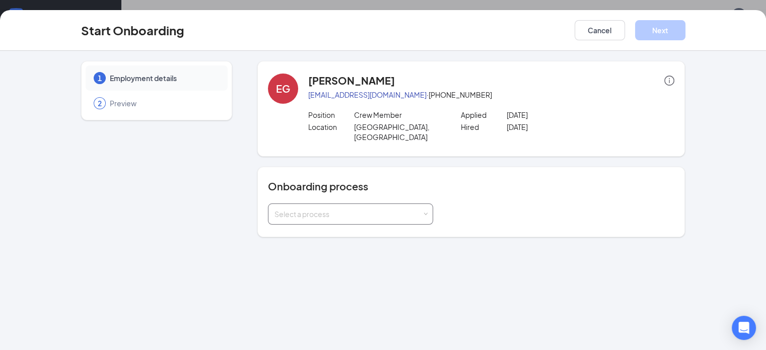
click at [423, 212] on span at bounding box center [425, 214] width 5 height 5
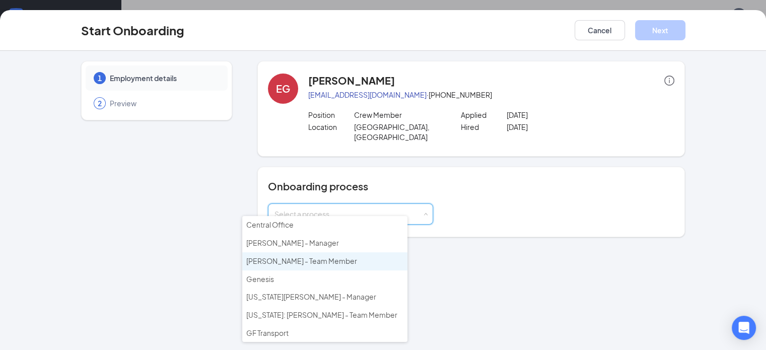
click at [370, 260] on li "Culver's - Team Member" at bounding box center [324, 261] width 165 height 18
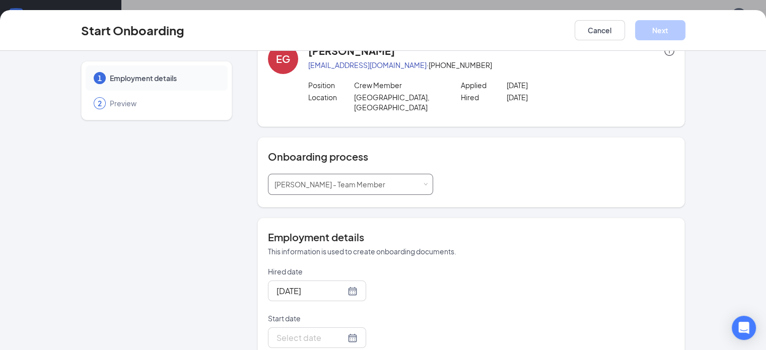
scroll to position [87, 0]
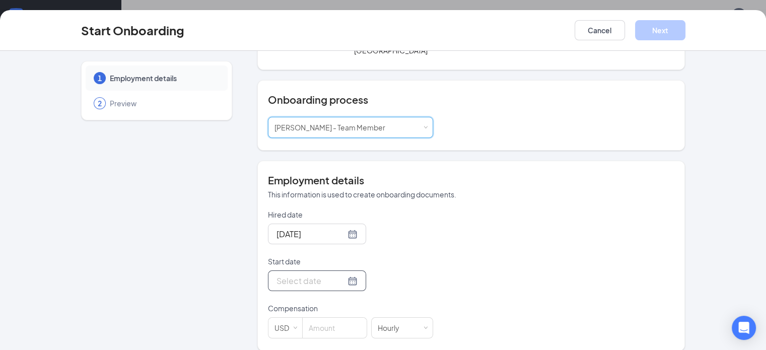
click at [286, 275] on input "Start date" at bounding box center [311, 281] width 69 height 13
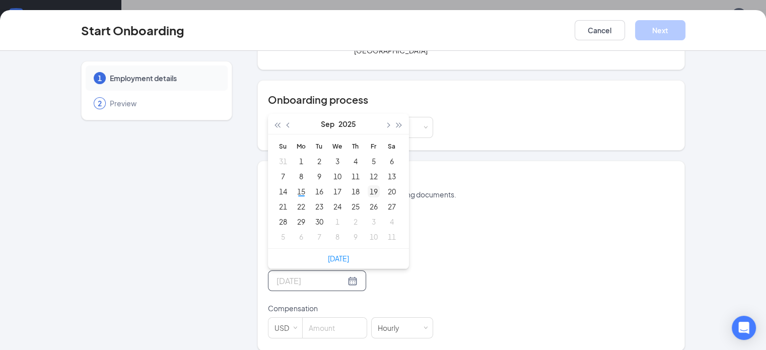
type input "[DATE]"
click at [368, 185] on div "19" at bounding box center [374, 191] width 12 height 12
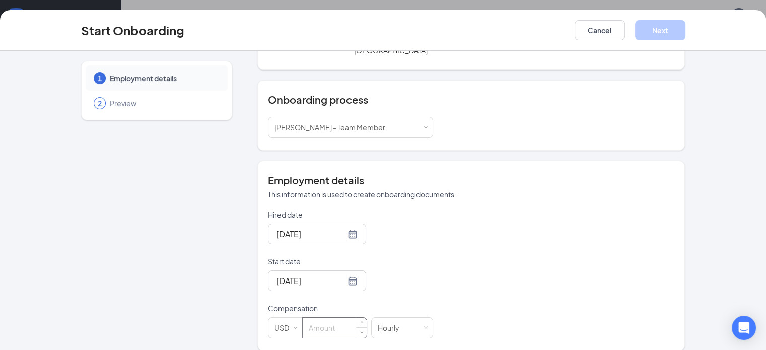
click at [303, 318] on input at bounding box center [335, 328] width 64 height 20
type input "15"
click at [469, 239] on div "Hired date Sep 15, 2025 Start date Sep 19, 2025 Sep 2025 Su Mo Tu We Th Fr Sa 3…" at bounding box center [471, 274] width 407 height 129
click at [686, 27] on button "Next" at bounding box center [660, 30] width 50 height 20
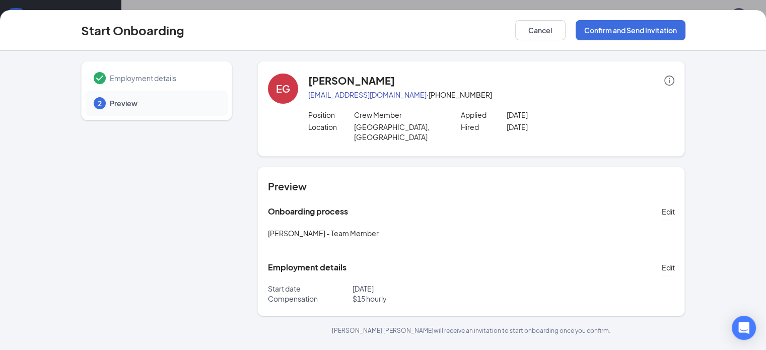
scroll to position [45, 0]
click at [682, 31] on button "Confirm and Send Invitation" at bounding box center [631, 30] width 110 height 20
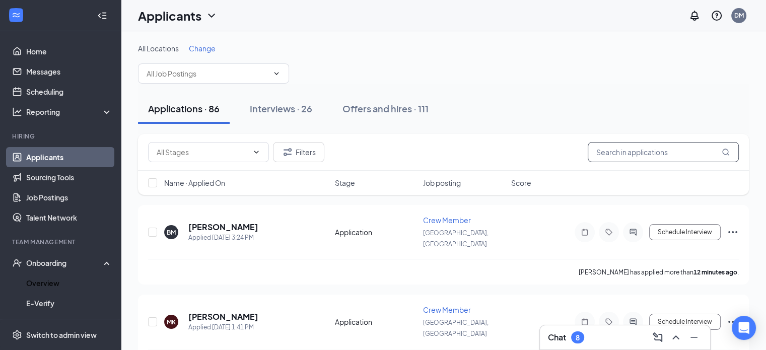
click at [618, 156] on input "text" at bounding box center [663, 152] width 151 height 20
type input "columbus"
click at [409, 106] on div "Offers and hires · 78 / 111" at bounding box center [426, 108] width 104 height 13
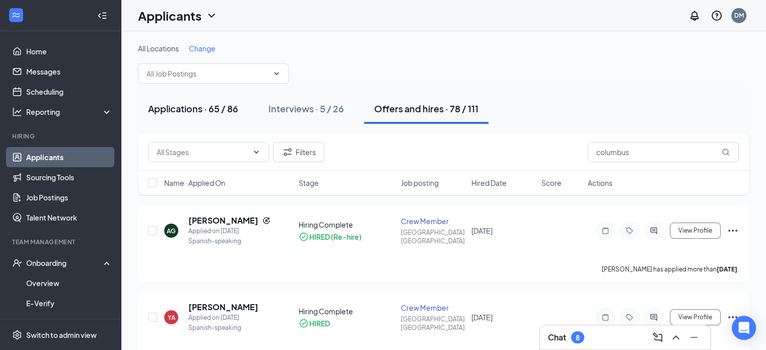
click at [215, 107] on div "Applications · 65 / 86" at bounding box center [193, 108] width 90 height 13
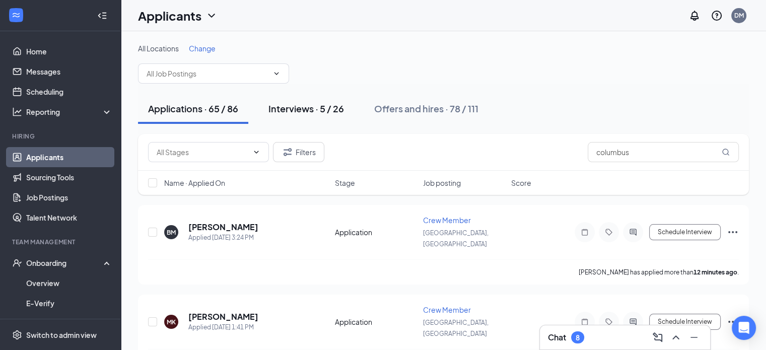
click at [326, 108] on div "Interviews · 5 / 26" at bounding box center [306, 108] width 76 height 13
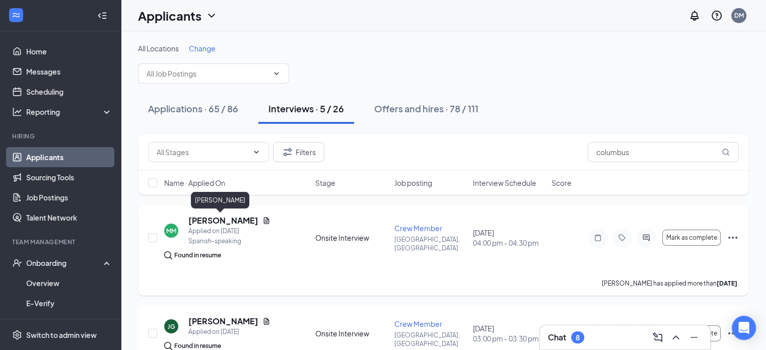
click at [200, 219] on h5 "[PERSON_NAME]" at bounding box center [223, 220] width 70 height 11
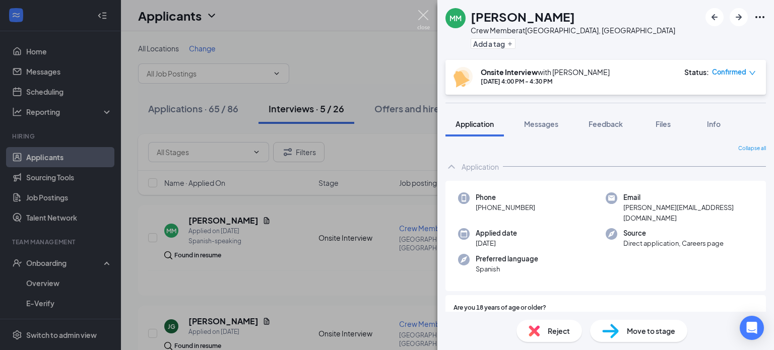
click at [422, 17] on img at bounding box center [423, 20] width 13 height 20
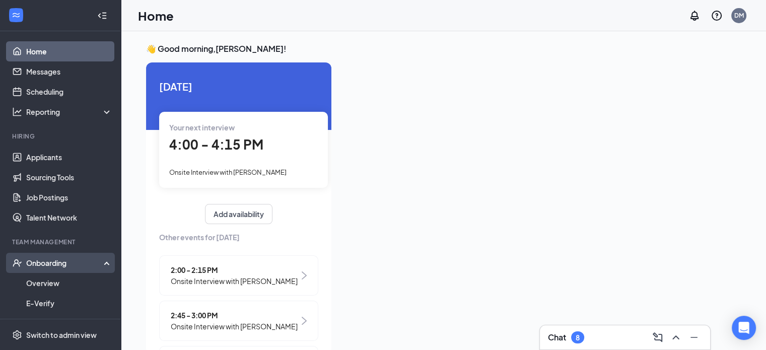
click at [77, 266] on div "Onboarding" at bounding box center [65, 263] width 78 height 10
drag, startPoint x: 67, startPoint y: 257, endPoint x: 68, endPoint y: 263, distance: 6.6
click at [68, 257] on div "Onboarding" at bounding box center [60, 263] width 121 height 20
click at [68, 280] on link "Overview" at bounding box center [69, 283] width 86 height 20
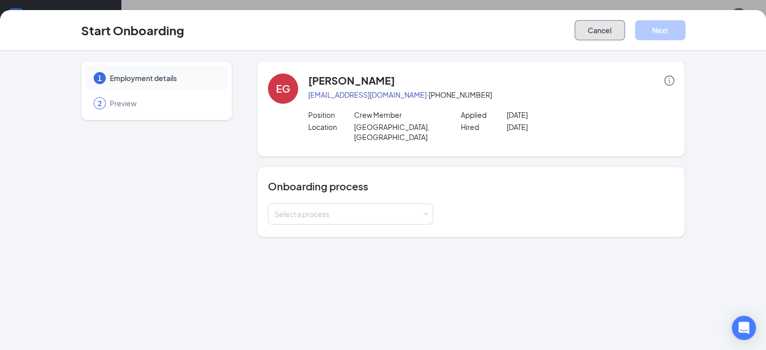
click at [625, 30] on button "Cancel" at bounding box center [600, 30] width 50 height 20
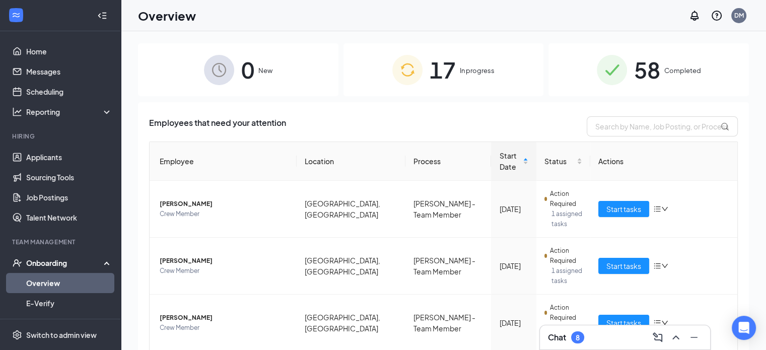
click at [58, 284] on link "Overview" at bounding box center [69, 283] width 86 height 20
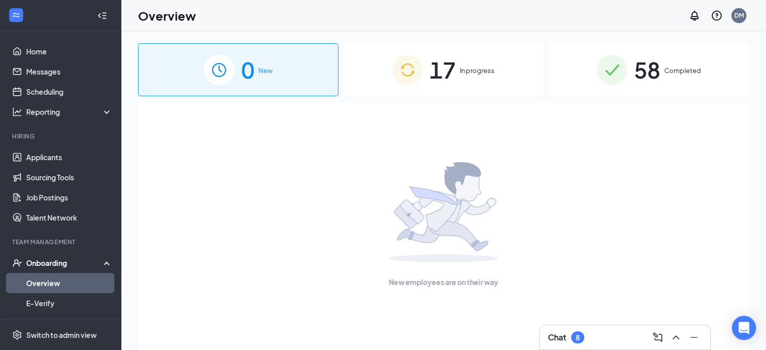
click at [455, 71] on span "17" at bounding box center [443, 69] width 26 height 35
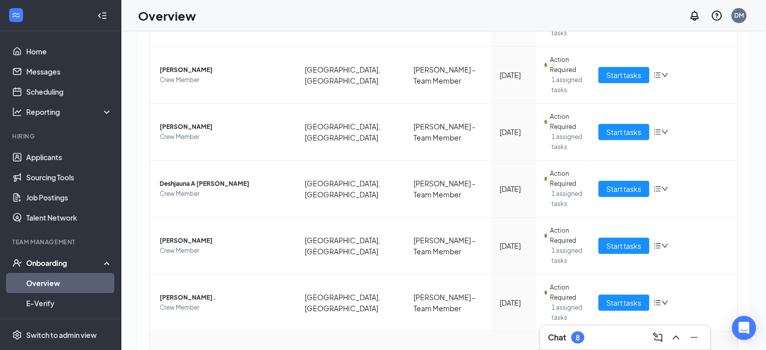
scroll to position [45, 0]
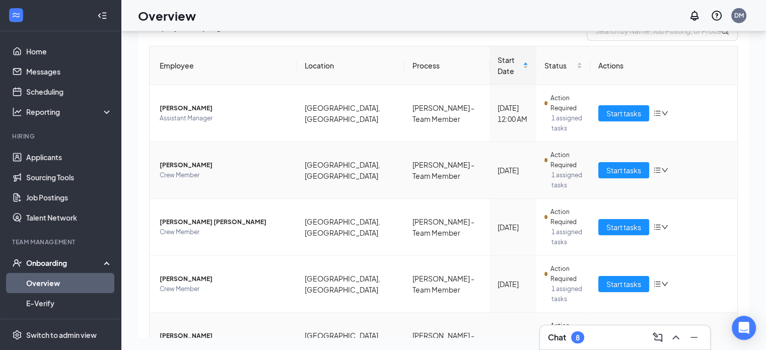
scroll to position [50, 0]
click at [610, 165] on span "Start tasks" at bounding box center [623, 170] width 35 height 11
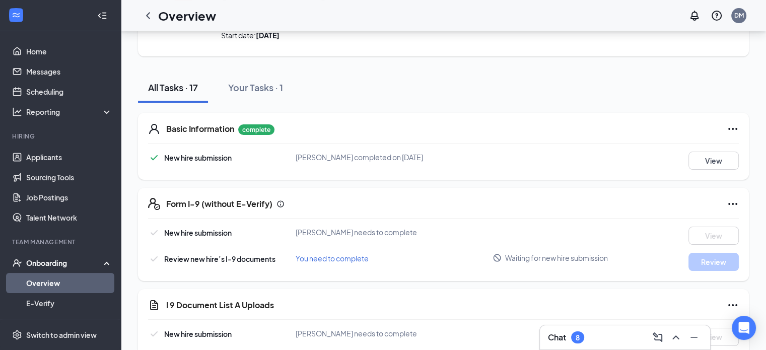
scroll to position [50, 0]
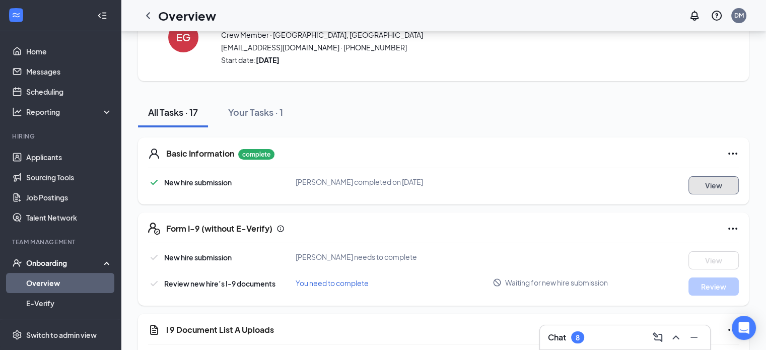
click at [726, 183] on button "View" at bounding box center [714, 185] width 50 height 18
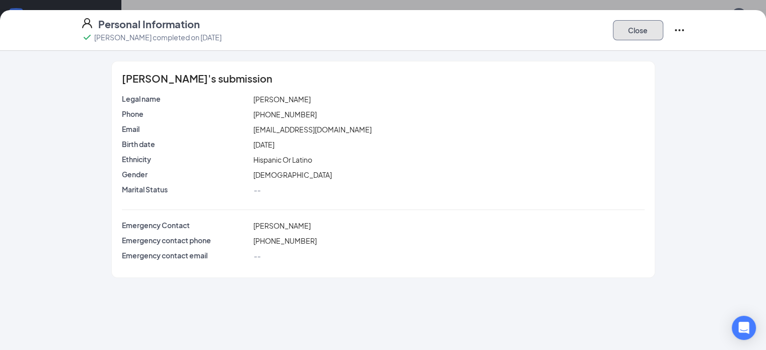
click at [663, 30] on button "Close" at bounding box center [638, 30] width 50 height 20
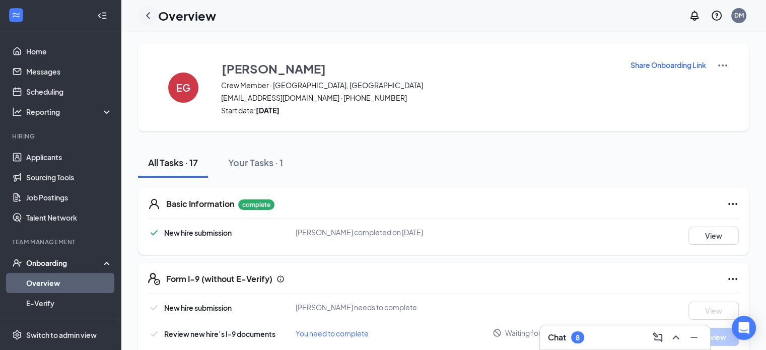
click at [143, 13] on icon "ChevronLeft" at bounding box center [148, 16] width 12 height 12
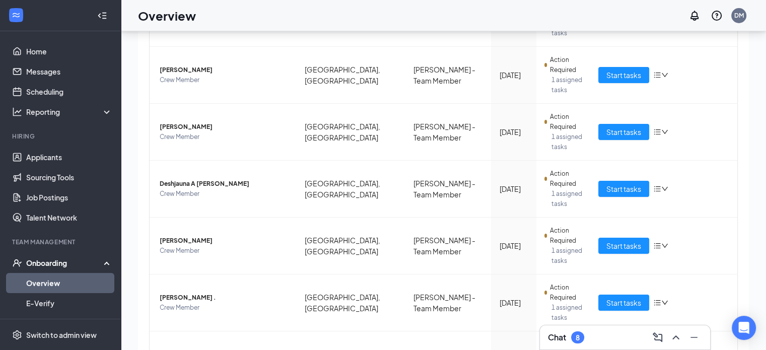
scroll to position [45, 0]
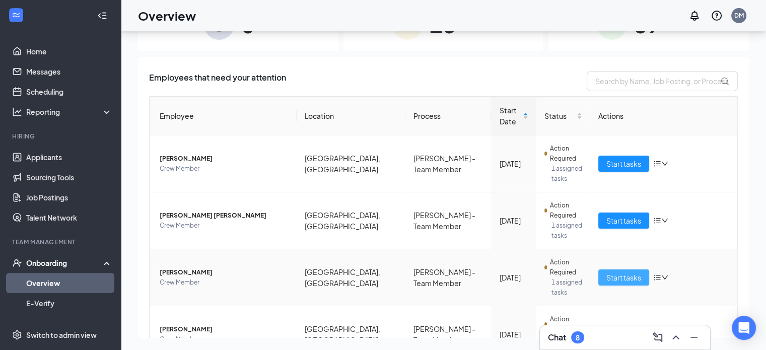
click at [609, 272] on span "Start tasks" at bounding box center [623, 277] width 35 height 11
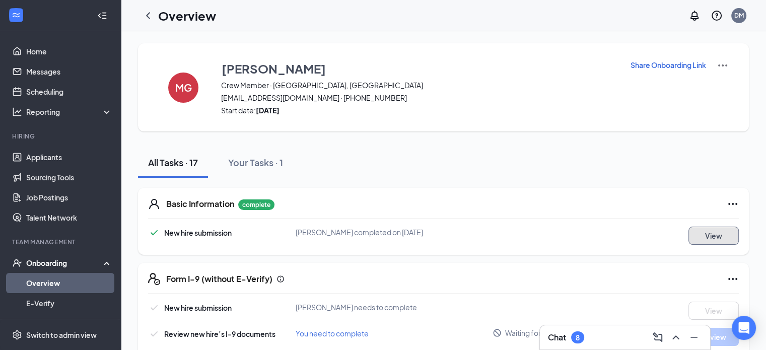
click at [723, 234] on button "View" at bounding box center [714, 236] width 50 height 18
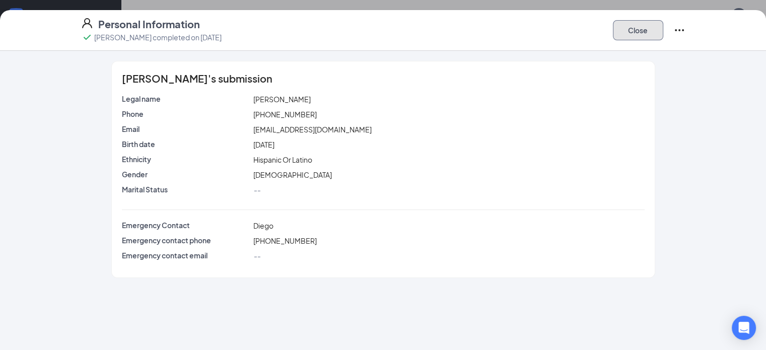
click at [663, 34] on button "Close" at bounding box center [638, 30] width 50 height 20
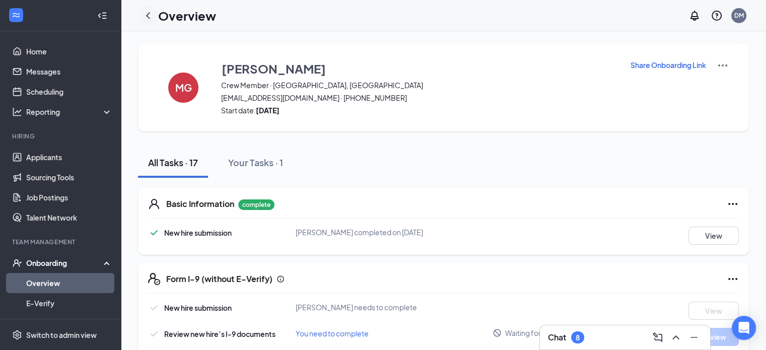
click at [149, 15] on icon "ChevronLeft" at bounding box center [148, 16] width 12 height 12
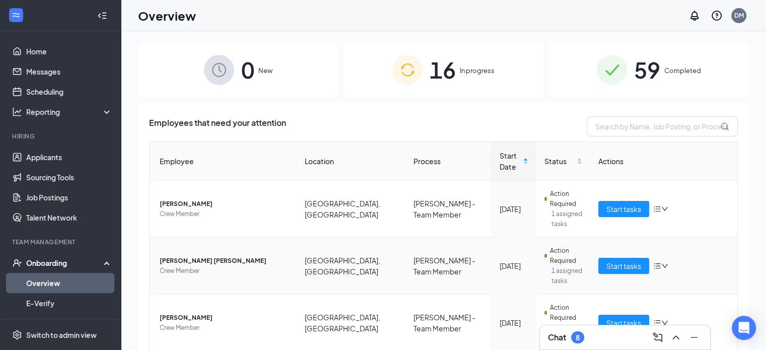
click at [223, 256] on span "Flavio ramses Lopez Dominguez" at bounding box center [224, 261] width 129 height 10
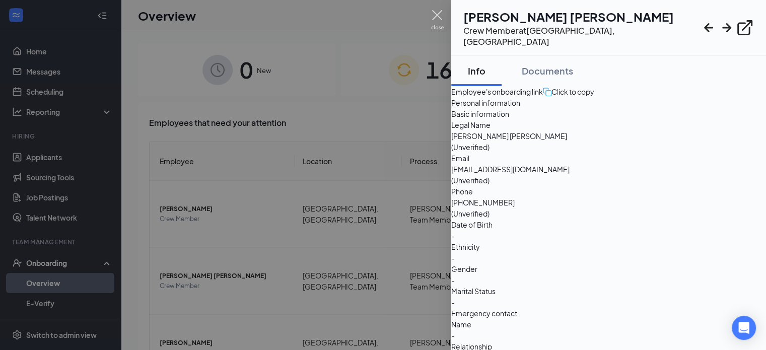
click at [440, 12] on img at bounding box center [437, 20] width 13 height 20
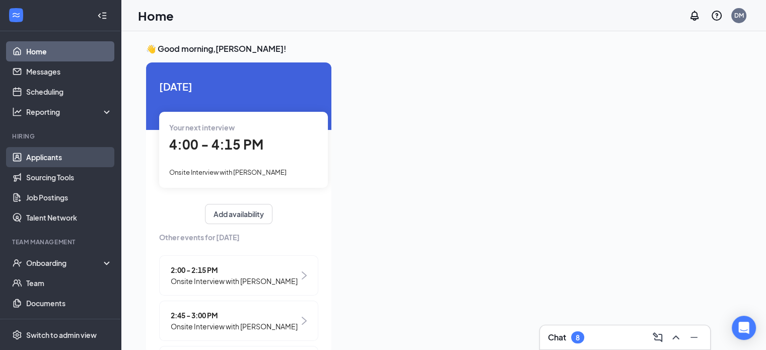
click at [65, 155] on link "Applicants" at bounding box center [69, 157] width 86 height 20
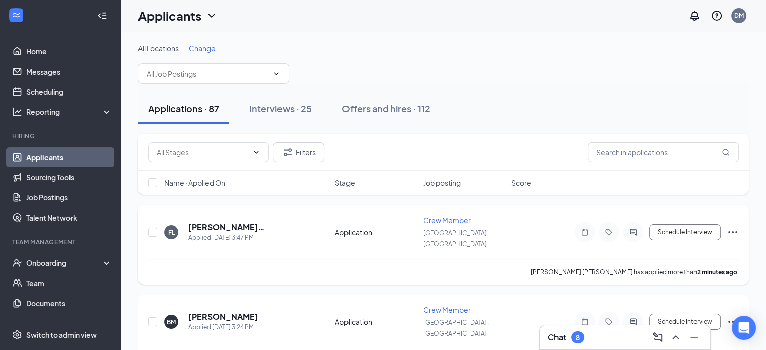
click at [735, 226] on icon "Ellipses" at bounding box center [733, 232] width 12 height 12
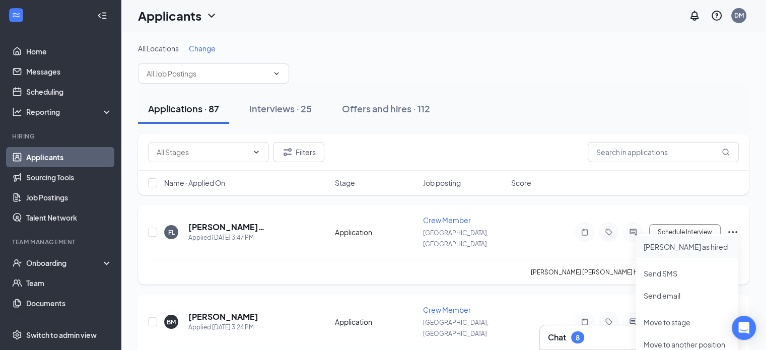
click at [667, 247] on p "Mark as hired" at bounding box center [687, 247] width 87 height 10
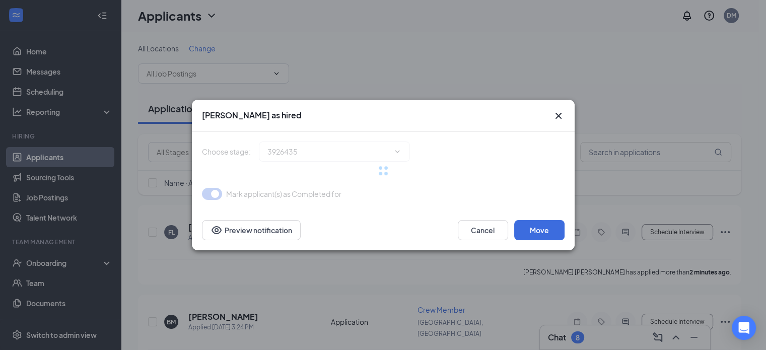
type input "Hiring Complete (final stage)"
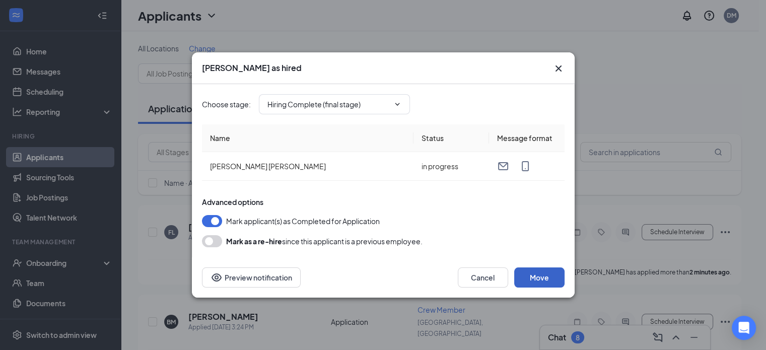
click at [529, 277] on button "Move" at bounding box center [539, 277] width 50 height 20
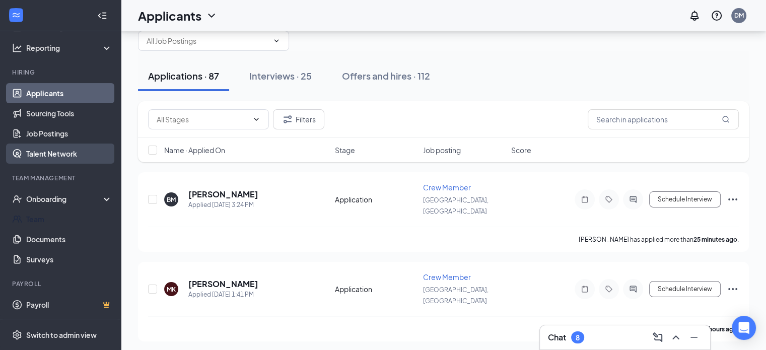
scroll to position [50, 0]
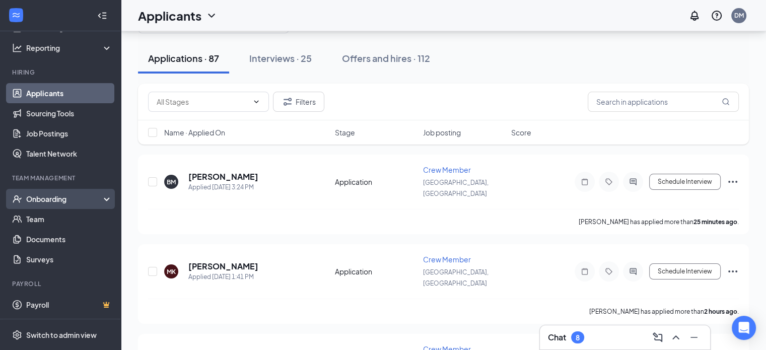
click at [87, 198] on div "Onboarding" at bounding box center [65, 199] width 78 height 10
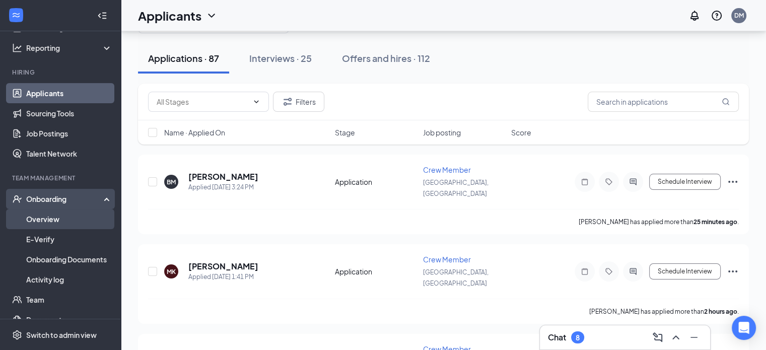
click at [84, 219] on link "Overview" at bounding box center [69, 219] width 86 height 20
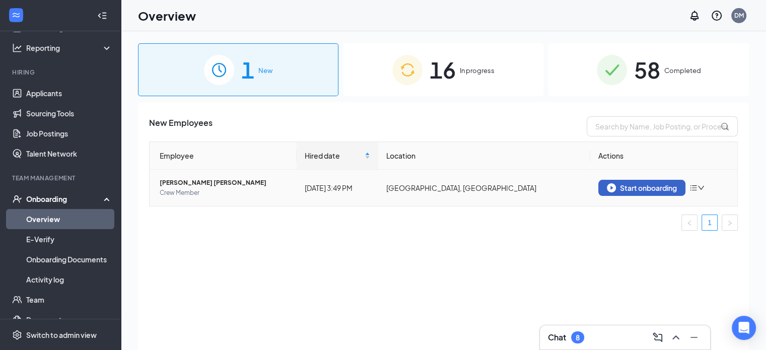
click at [640, 189] on div "Start onboarding" at bounding box center [642, 187] width 70 height 9
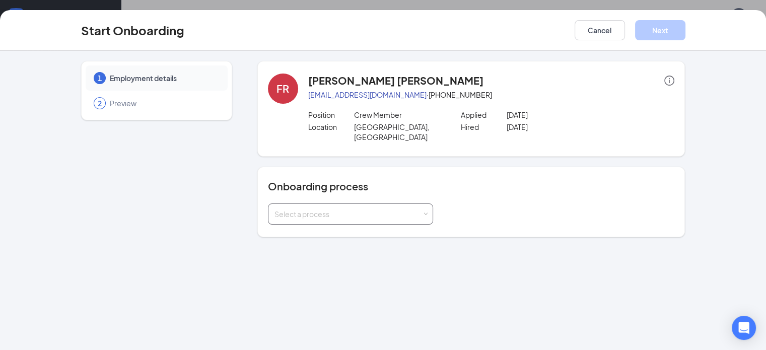
click at [367, 209] on div "Select a process" at bounding box center [349, 214] width 148 height 10
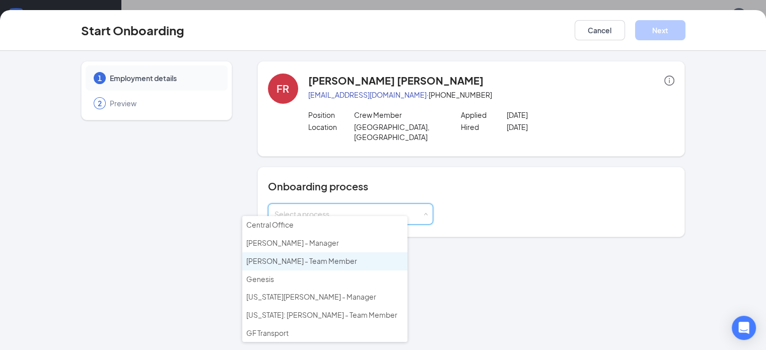
click at [304, 261] on span "Culver's - Team Member" at bounding box center [301, 260] width 111 height 9
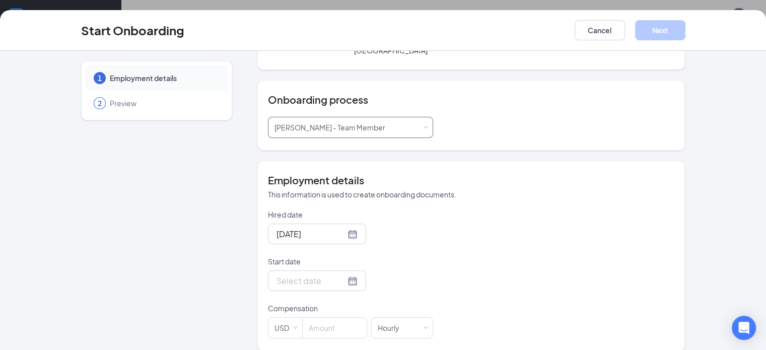
scroll to position [45, 0]
click at [315, 275] on div at bounding box center [317, 281] width 81 height 13
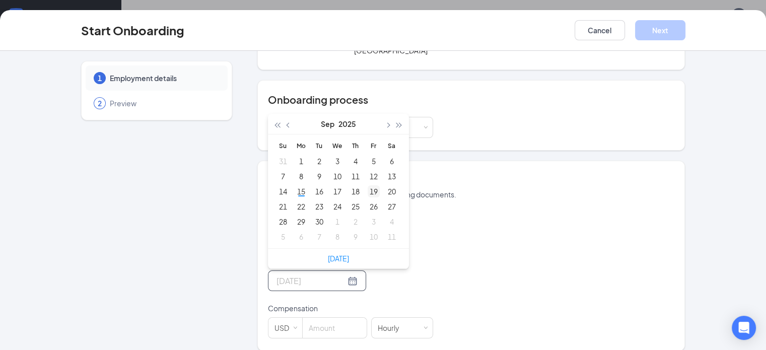
type input "[DATE]"
click at [368, 185] on div "19" at bounding box center [374, 191] width 12 height 12
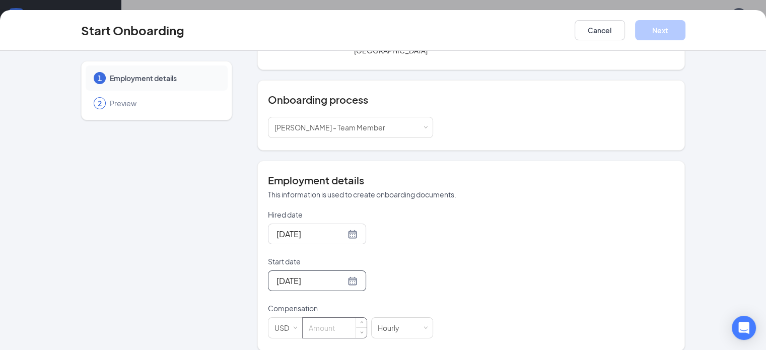
click at [303, 318] on input at bounding box center [335, 328] width 64 height 20
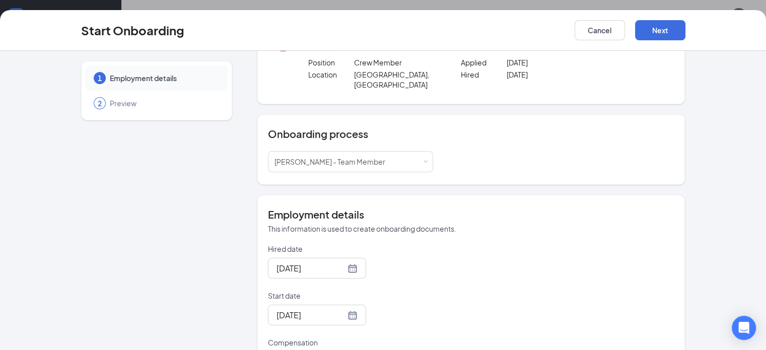
scroll to position [87, 0]
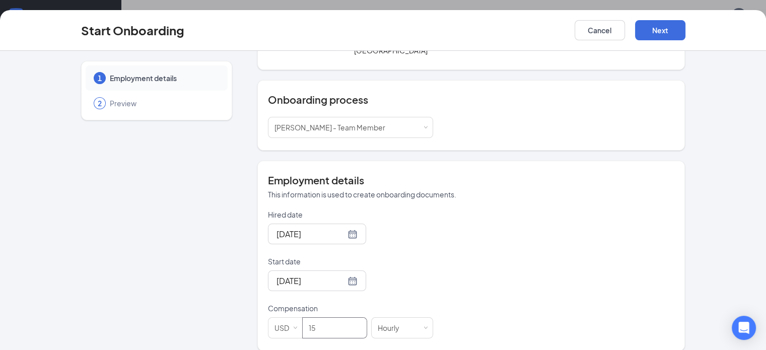
type input "15"
click at [581, 247] on div "Hired date Sep 15, 2025 Start date Sep 19, 2025 Sep 2025 Su Mo Tu We Th Fr Sa 3…" at bounding box center [471, 274] width 407 height 129
click at [686, 29] on button "Next" at bounding box center [660, 30] width 50 height 20
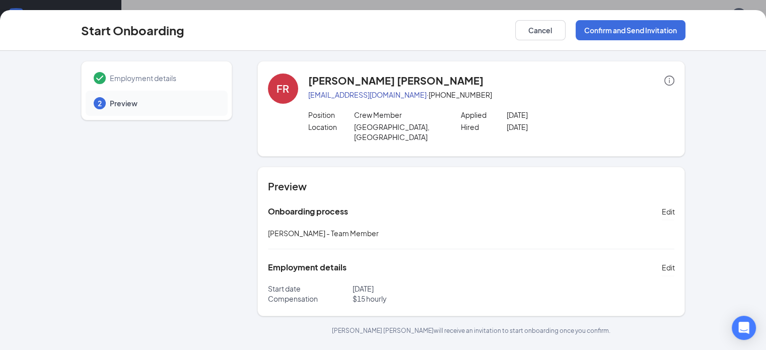
scroll to position [0, 0]
click at [686, 28] on button "Confirm and Send Invitation" at bounding box center [631, 30] width 110 height 20
